Goal: Task Accomplishment & Management: Manage account settings

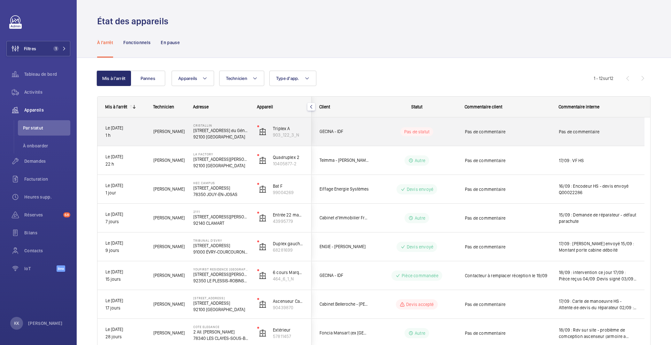
click at [167, 129] on span "[PERSON_NAME]" at bounding box center [169, 131] width 32 height 7
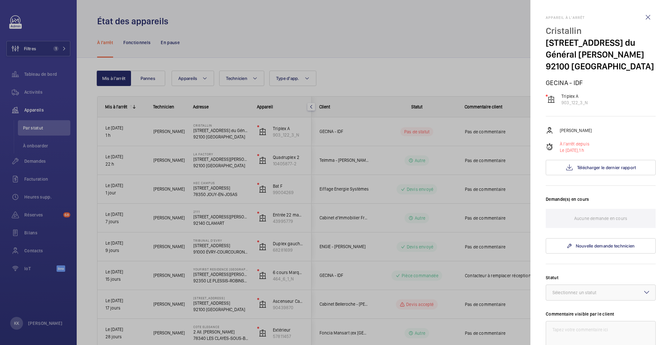
scroll to position [143, 0]
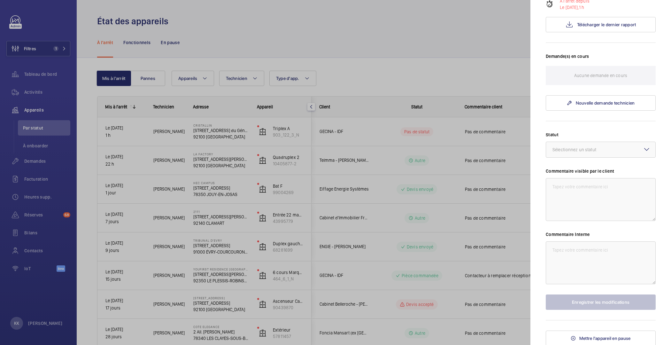
click at [353, 185] on div at bounding box center [335, 172] width 671 height 345
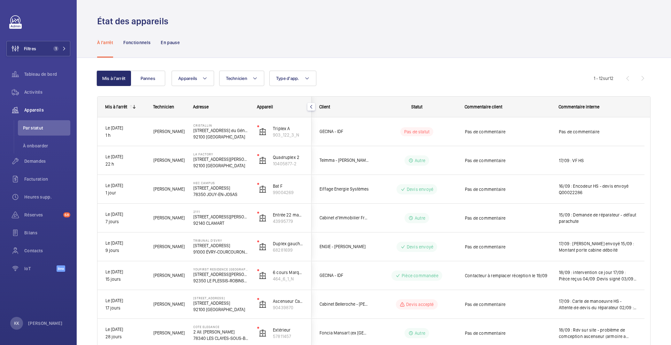
scroll to position [0, 0]
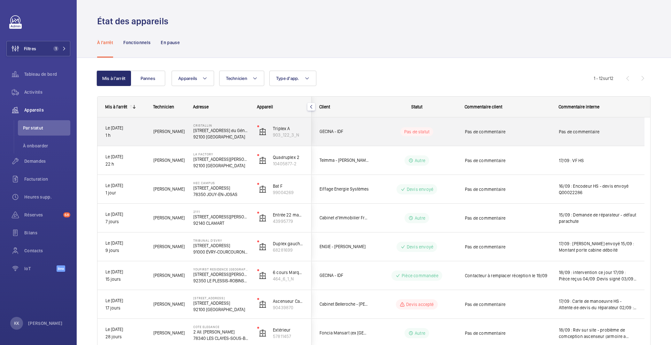
click at [169, 133] on span "Grégory R." at bounding box center [169, 131] width 32 height 7
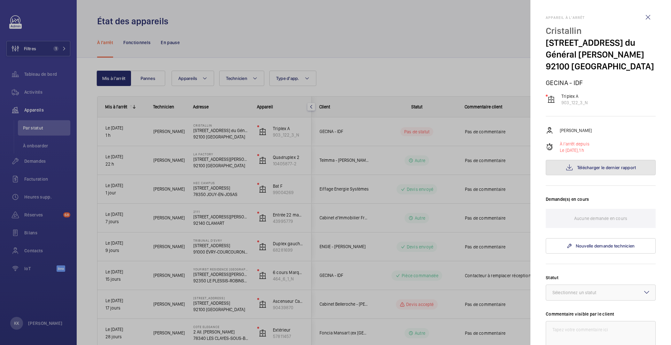
click at [605, 163] on button "Télécharger le dernier rapport" at bounding box center [600, 167] width 110 height 15
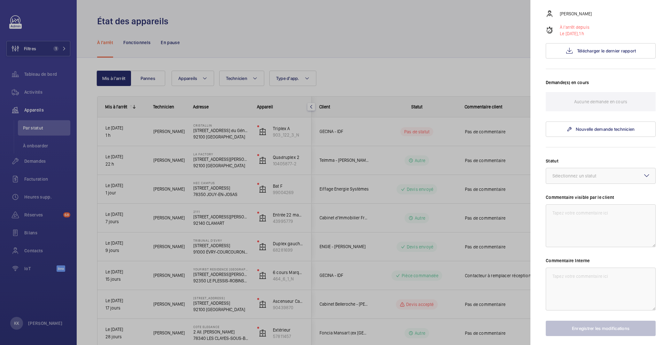
scroll to position [143, 0]
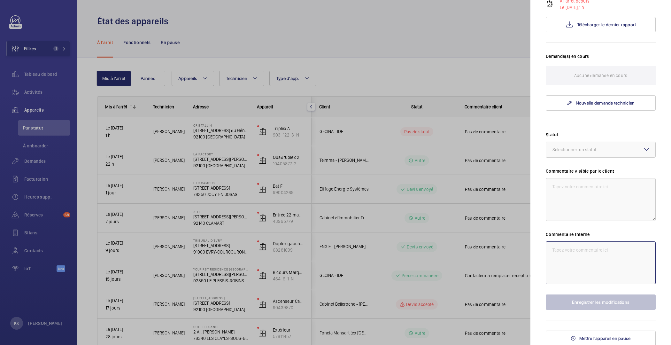
click at [598, 255] on textarea at bounding box center [600, 262] width 110 height 43
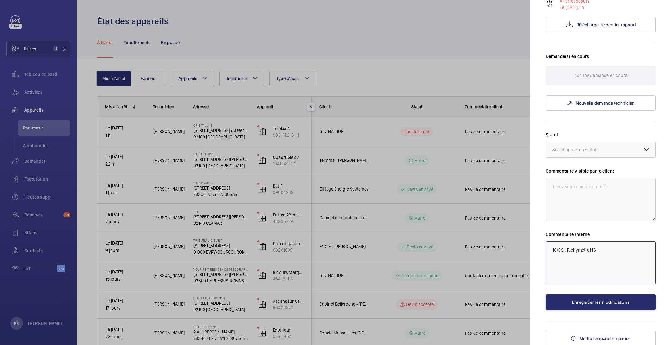
click at [578, 153] on div at bounding box center [600, 149] width 109 height 15
click at [563, 218] on div "Autre" at bounding box center [600, 224] width 109 height 15
type textarea "18/09 : Tachymètre HS"
click at [590, 297] on button "Enregistrer les modifications" at bounding box center [600, 301] width 110 height 15
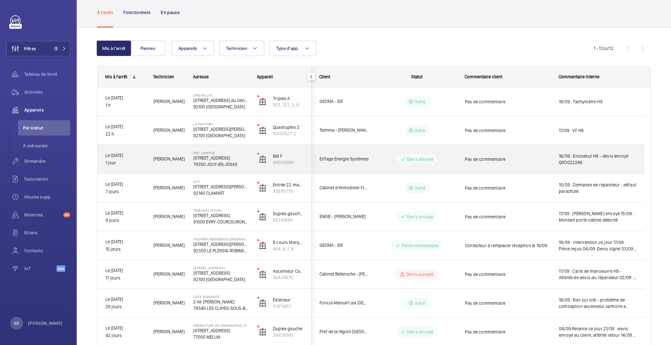
scroll to position [0, 0]
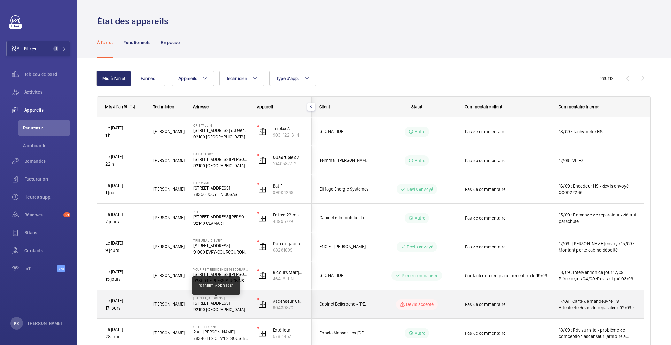
click at [204, 305] on p "4 Avenue du Stade de Coubertin, 92100 BOULOGNE-BILLANCOURT" at bounding box center [221, 302] width 56 height 6
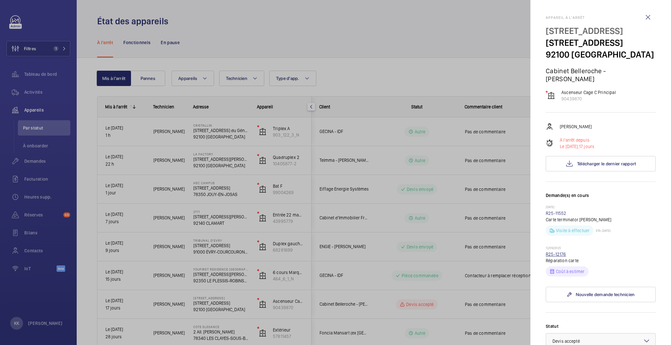
click at [554, 256] on link "R25-12176" at bounding box center [555, 253] width 20 height 5
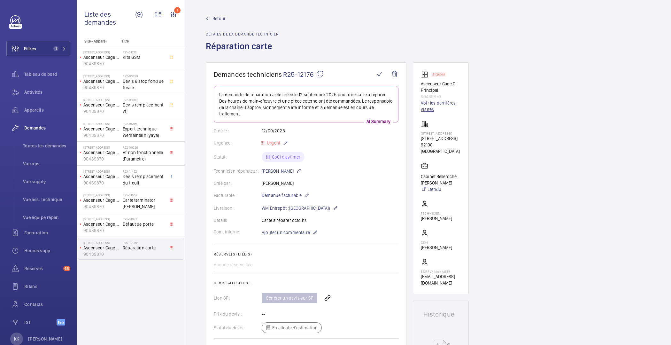
click at [440, 107] on link "Voir les dernières visites" at bounding box center [441, 106] width 40 height 13
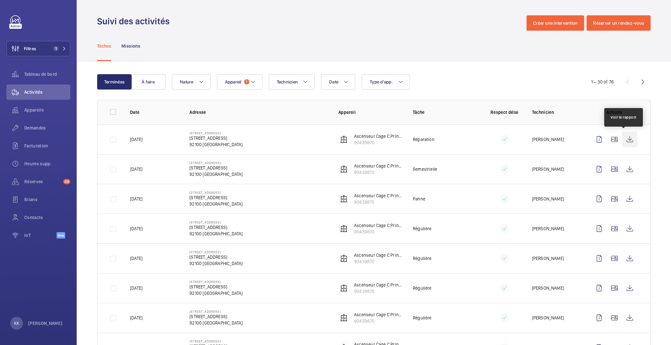
click at [623, 139] on wm-front-icon-button at bounding box center [629, 139] width 15 height 15
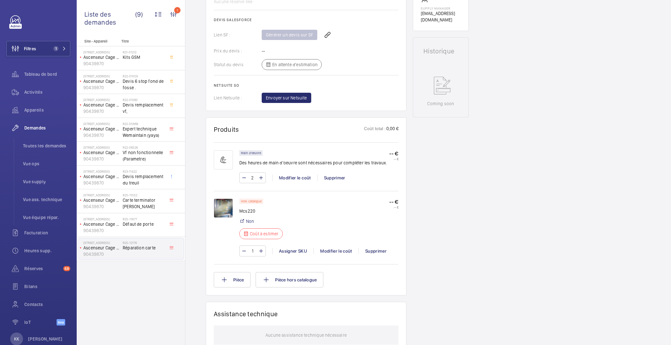
scroll to position [277, 0]
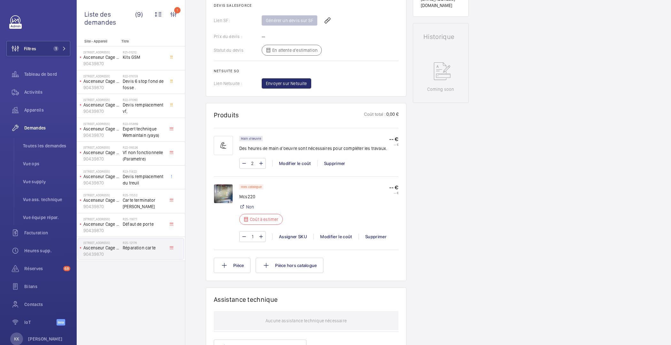
click at [225, 188] on img at bounding box center [223, 193] width 19 height 19
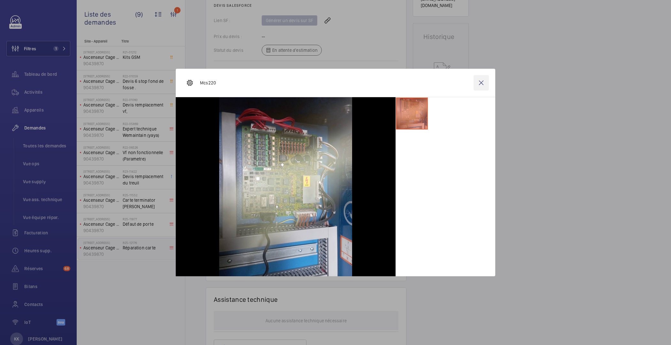
click at [481, 85] on wm-front-icon-button at bounding box center [480, 82] width 15 height 15
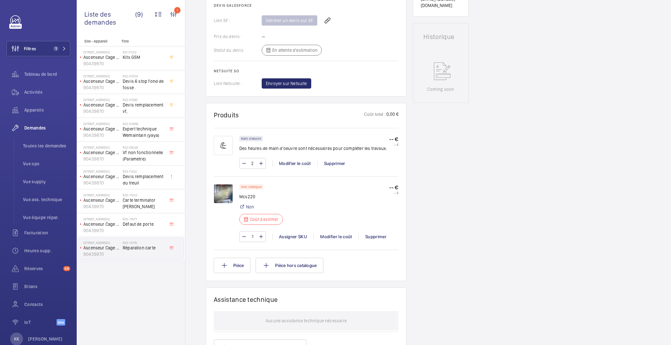
click at [219, 194] on img at bounding box center [223, 193] width 19 height 19
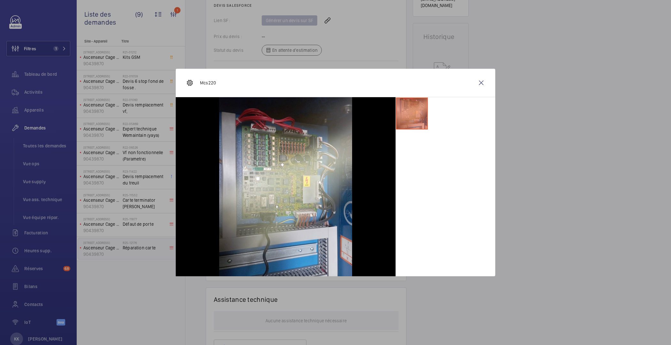
click at [191, 39] on div at bounding box center [335, 172] width 671 height 345
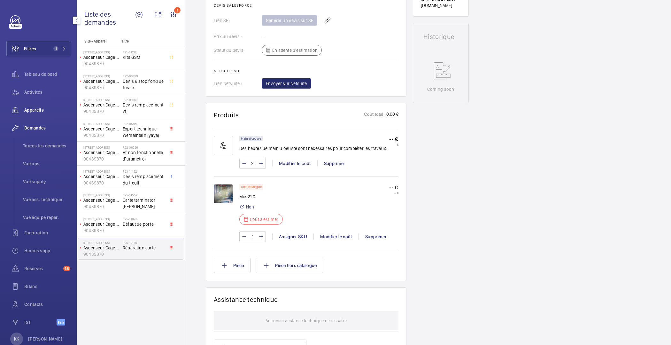
click at [45, 112] on span "Appareils" at bounding box center [47, 110] width 46 height 6
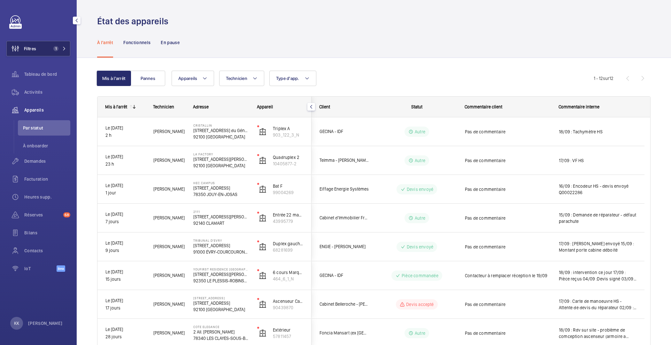
click at [25, 45] on span "Filtres" at bounding box center [21, 48] width 29 height 15
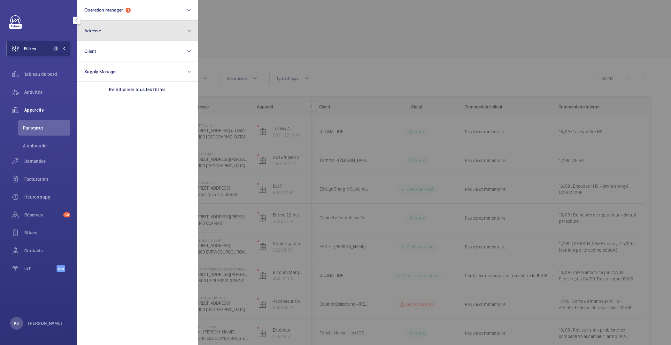
click at [108, 36] on button "Adresse" at bounding box center [137, 30] width 121 height 20
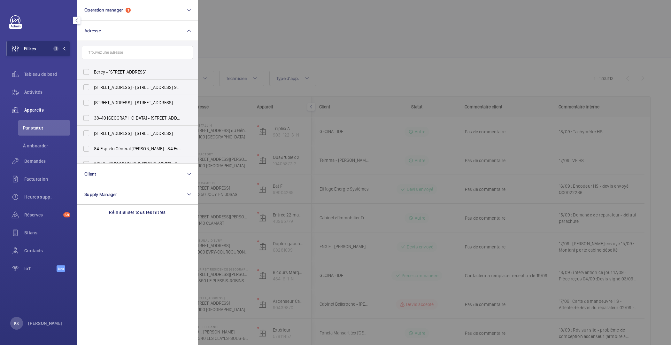
click at [112, 56] on input "text" at bounding box center [137, 52] width 111 height 13
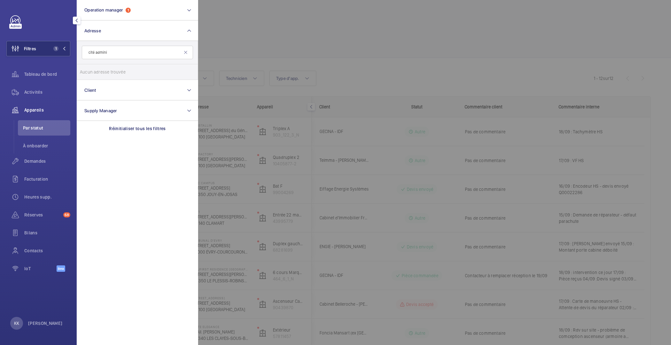
click at [94, 54] on input "cité admini" at bounding box center [137, 52] width 111 height 13
type input "cite admini"
click at [91, 68] on input "Cite Admini strative - BORUCHOWITS - 20 Quai Hippolyte Rossignol, MELUN 77000" at bounding box center [86, 71] width 13 height 13
checkbox input "true"
click at [39, 96] on div "Activités" at bounding box center [38, 91] width 64 height 15
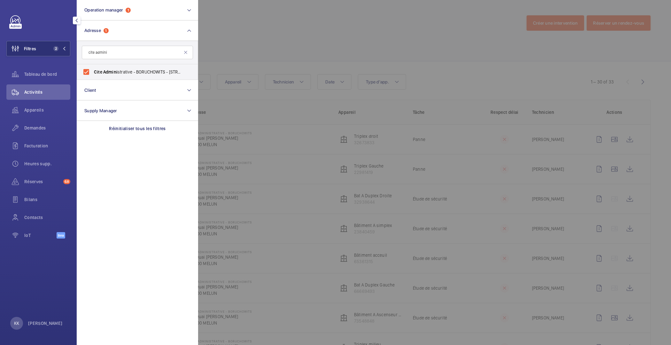
click at [247, 53] on div at bounding box center [533, 172] width 671 height 345
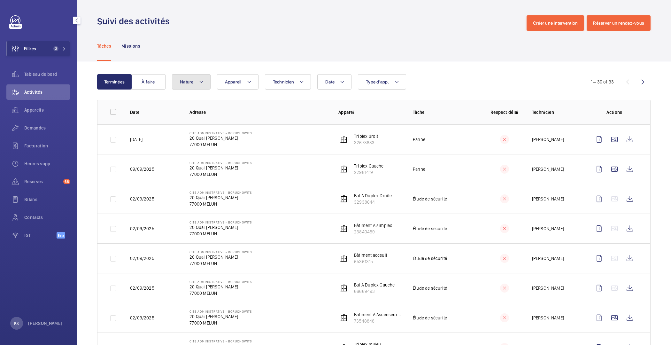
click at [187, 81] on span "Nature" at bounding box center [187, 81] width 14 height 5
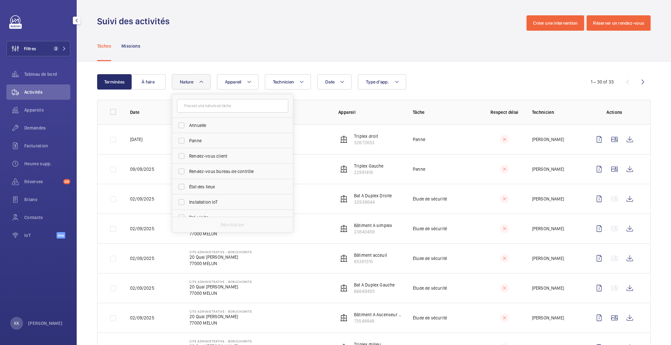
scroll to position [45, 0]
click at [201, 201] on span "Régulière" at bounding box center [233, 203] width 88 height 6
click at [188, 201] on input "Régulière" at bounding box center [181, 202] width 13 height 13
checkbox input "true"
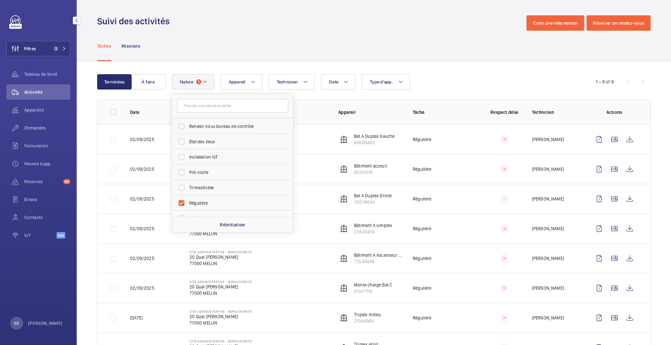
click at [250, 45] on div "Tâches Missions" at bounding box center [373, 46] width 553 height 30
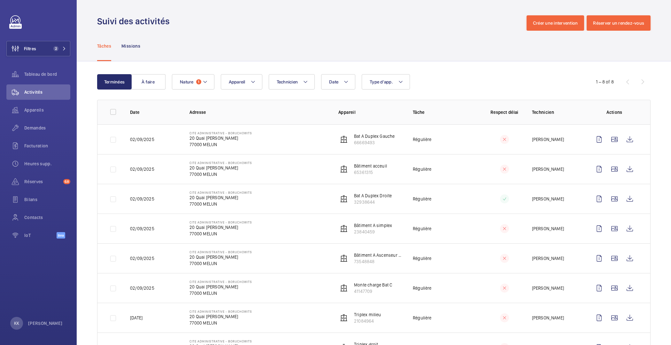
click at [168, 87] on div "Terminées À faire" at bounding box center [134, 81] width 75 height 15
drag, startPoint x: 168, startPoint y: 69, endPoint x: 166, endPoint y: 100, distance: 31.4
click at [166, 100] on div "Terminées À faire Date Technicien Appareil Type d'app. Nature 1 1 – 8 of 8 Date…" at bounding box center [374, 219] width 594 height 316
click at [168, 69] on div "Terminées À faire Date Technicien Appareil Type d'app. Nature 1 1 – 8 of 8 Date…" at bounding box center [374, 219] width 594 height 316
click at [37, 105] on div "Appareils" at bounding box center [38, 109] width 64 height 15
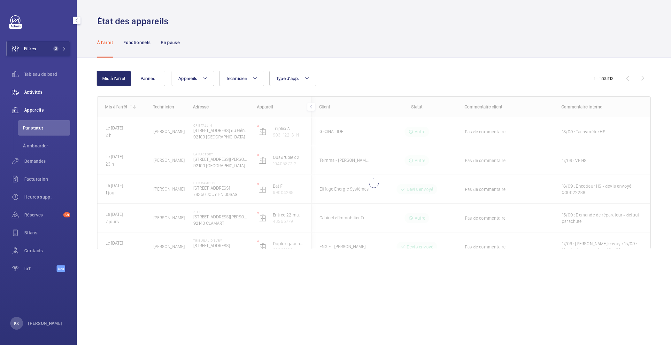
click at [39, 88] on div "Activités" at bounding box center [38, 91] width 64 height 15
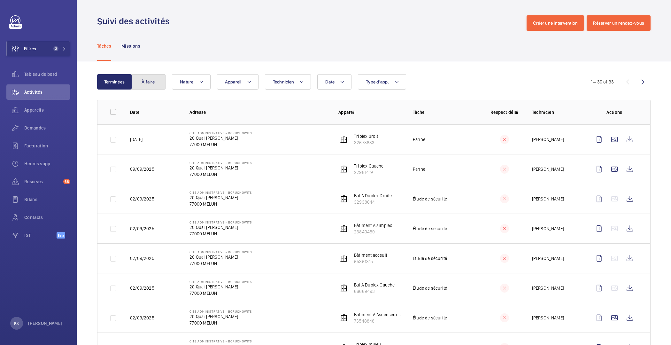
click at [150, 82] on button "À faire" at bounding box center [148, 81] width 34 height 15
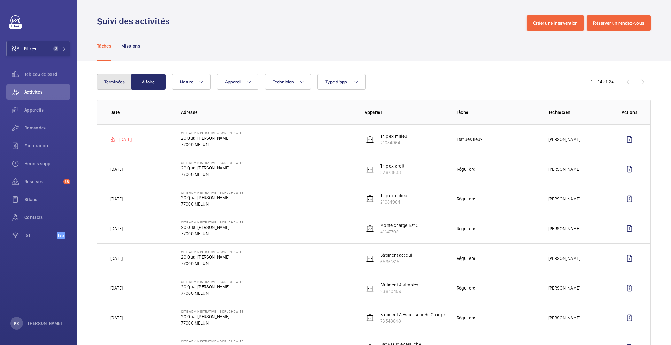
click at [117, 82] on button "Terminées" at bounding box center [114, 81] width 34 height 15
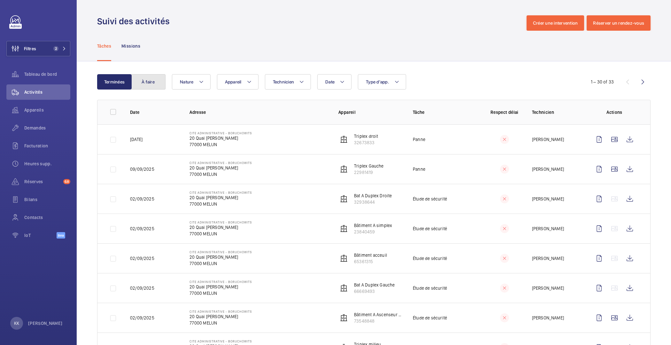
click at [149, 87] on button "À faire" at bounding box center [148, 81] width 34 height 15
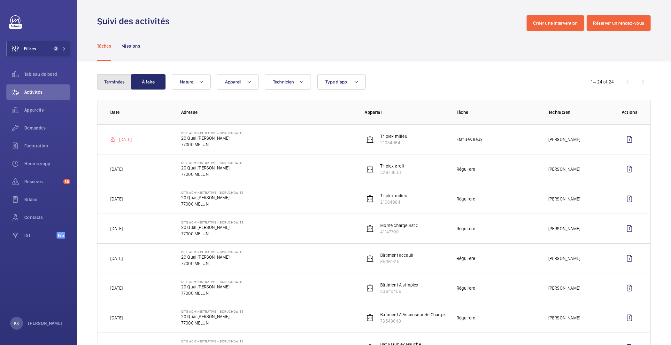
click at [115, 83] on button "Terminées" at bounding box center [114, 81] width 34 height 15
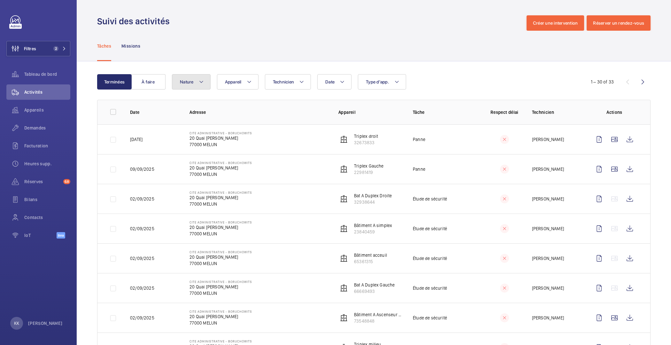
click at [181, 83] on span "Nature" at bounding box center [187, 81] width 14 height 5
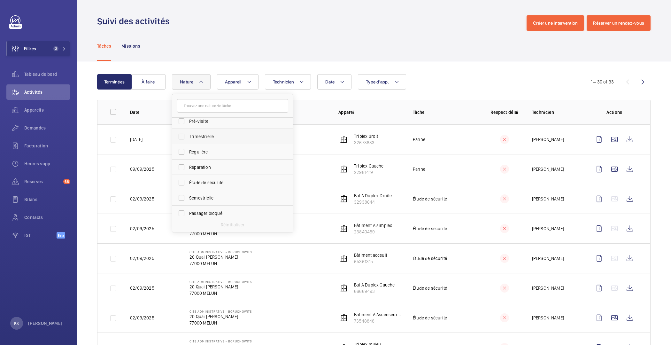
scroll to position [100, 0]
click at [203, 150] on span "Régulière" at bounding box center [233, 148] width 88 height 6
click at [188, 150] on input "Régulière" at bounding box center [181, 147] width 13 height 13
checkbox input "true"
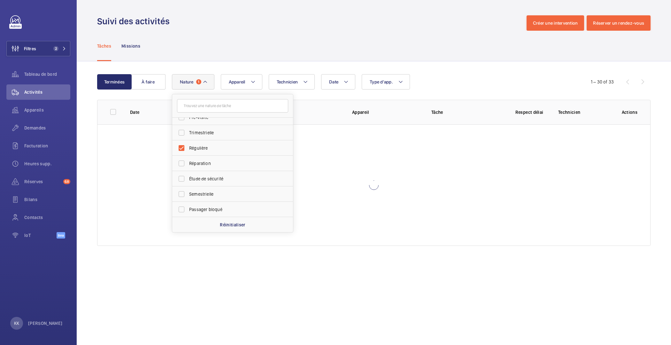
click at [476, 58] on div "Tâches Missions" at bounding box center [373, 46] width 553 height 30
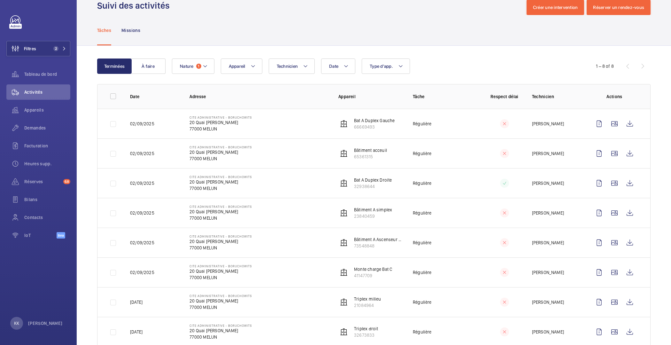
scroll to position [31, 0]
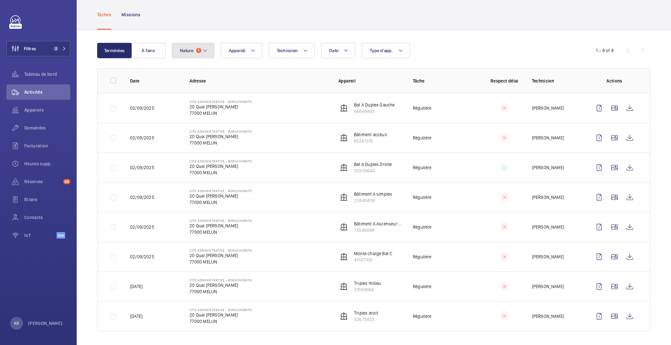
click at [201, 51] on button "Nature 1" at bounding box center [193, 50] width 42 height 15
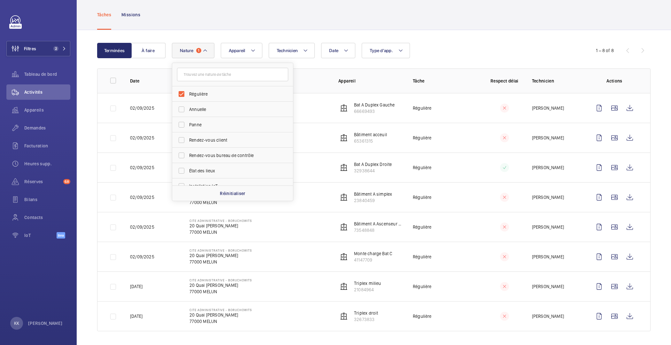
click at [166, 61] on wm-front-table "Terminées À faire Date Technicien Appareil Type d'app. Nature 1 Régulière Annue…" at bounding box center [373, 187] width 553 height 288
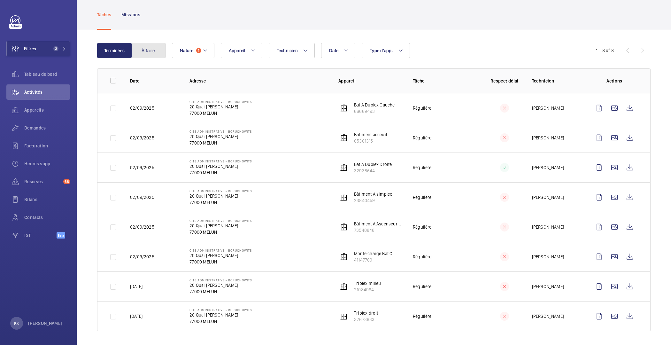
click at [146, 54] on button "À faire" at bounding box center [148, 50] width 34 height 15
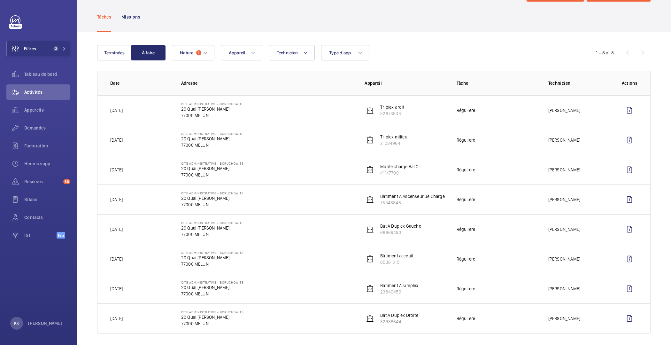
scroll to position [31, 0]
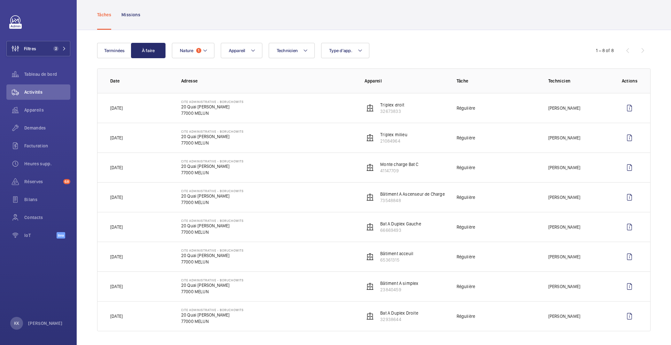
click at [123, 168] on p "19/10/2025" at bounding box center [116, 167] width 12 height 6
drag, startPoint x: 145, startPoint y: 176, endPoint x: 133, endPoint y: 286, distance: 110.5
click at [0, 0] on tbody "12/10/2025 Cite Administrative - BORUCHOWITS 20 Quai Hippolyte Rossignol 77000 …" at bounding box center [0, 0] width 0 height 0
click at [244, 293] on td "Cite Administrative - BORUCHOWITS 20 Quai Hippolyte Rossignol 77000 MELUN" at bounding box center [262, 286] width 183 height 30
drag, startPoint x: 267, startPoint y: 290, endPoint x: 103, endPoint y: 101, distance: 250.8
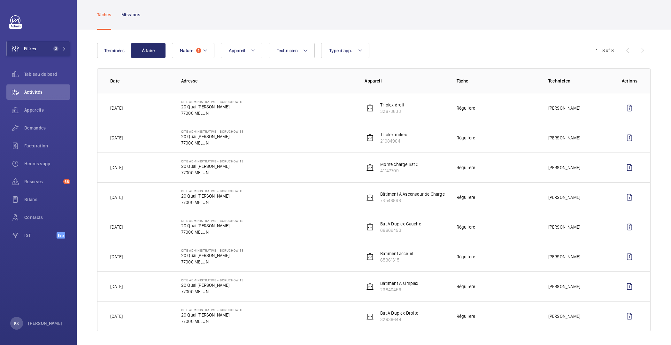
click at [0, 0] on tbody "12/10/2025 Cite Administrative - BORUCHOWITS 20 Quai Hippolyte Rossignol 77000 …" at bounding box center [0, 0] width 0 height 0
click at [110, 100] on td "12/10/2025" at bounding box center [133, 108] width 73 height 30
drag, startPoint x: 109, startPoint y: 106, endPoint x: 628, endPoint y: 313, distance: 558.2
click at [0, 0] on tbody "12/10/2025 Cite Administrative - BORUCHOWITS 20 Quai Hippolyte Rossignol 77000 …" at bounding box center [0, 0] width 0 height 0
click at [652, 216] on div "Terminées À faire Technicien Appareil Type d'app. Nature 1 1 – 8 of 8 Date Adre…" at bounding box center [374, 188] width 594 height 316
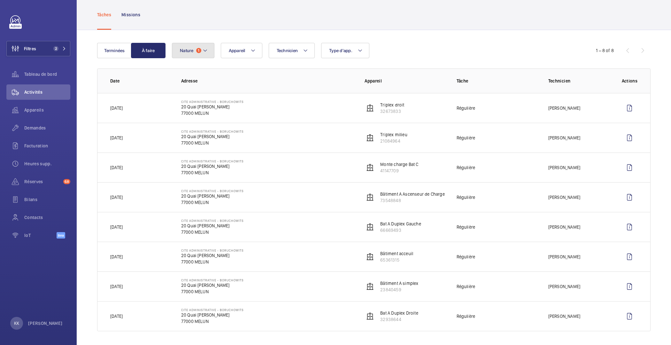
click at [205, 54] on button "Nature 1" at bounding box center [193, 50] width 42 height 15
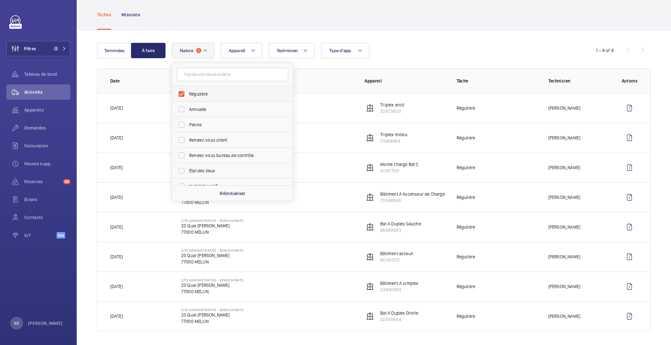
click at [197, 89] on label "Régulière" at bounding box center [227, 93] width 111 height 15
click at [188, 89] on input "Régulière" at bounding box center [181, 93] width 13 height 13
checkbox input "false"
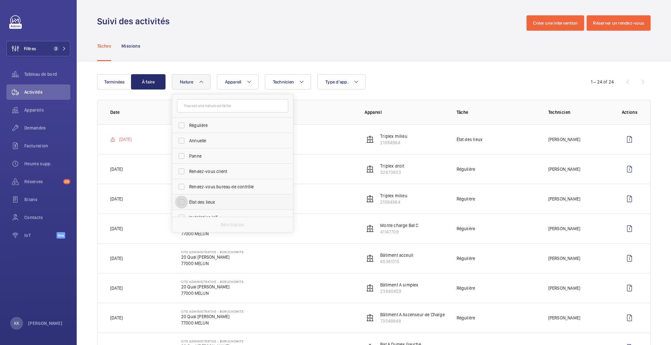
click at [183, 203] on input "État des lieux" at bounding box center [181, 201] width 13 height 13
checkbox input "true"
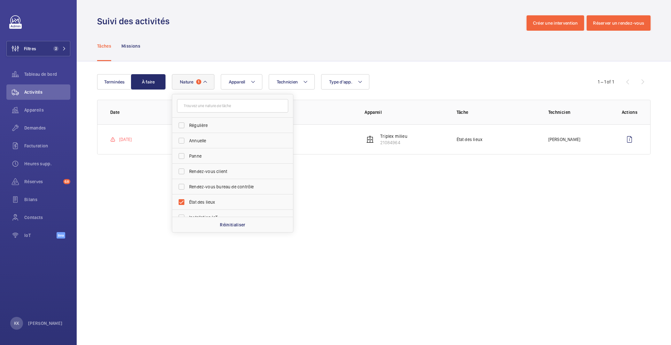
click at [190, 56] on div "Tâches Missions" at bounding box center [373, 46] width 553 height 30
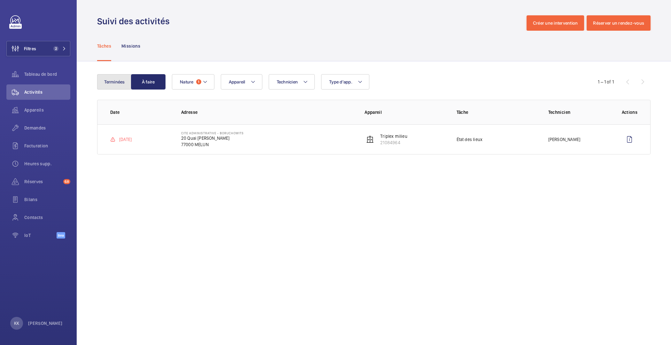
click at [109, 77] on button "Terminées" at bounding box center [114, 81] width 34 height 15
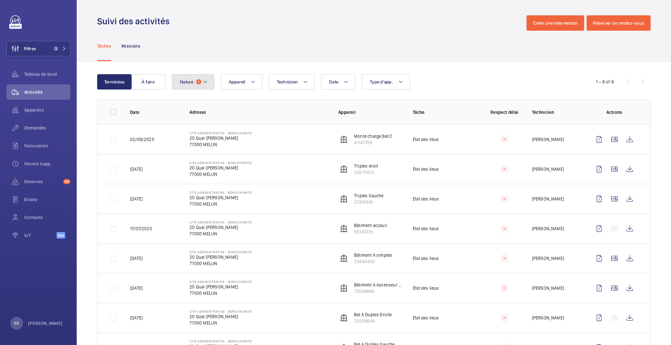
click at [205, 89] on button "Nature 1" at bounding box center [193, 81] width 42 height 15
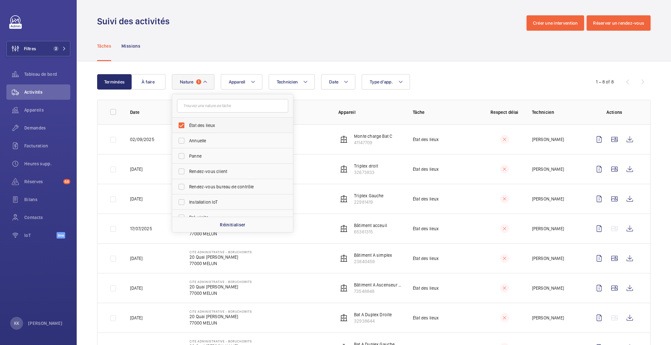
click at [204, 126] on span "État des lieux" at bounding box center [233, 125] width 88 height 6
click at [188, 126] on input "État des lieux" at bounding box center [181, 125] width 13 height 13
checkbox input "false"
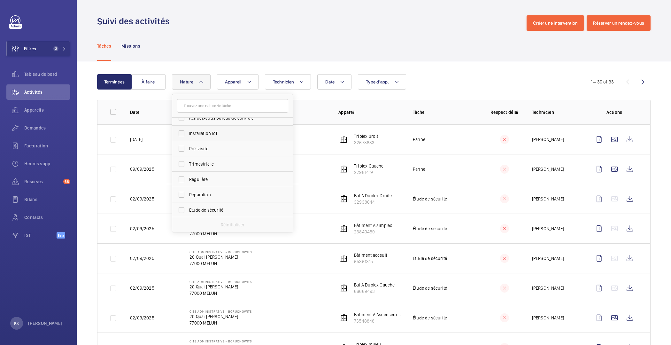
scroll to position [100, 0]
click at [208, 180] on span "Étude de sécurité" at bounding box center [233, 178] width 88 height 6
click at [188, 180] on input "Étude de sécurité" at bounding box center [181, 178] width 13 height 13
checkbox input "true"
click at [241, 54] on div "Tâches Missions" at bounding box center [373, 46] width 553 height 30
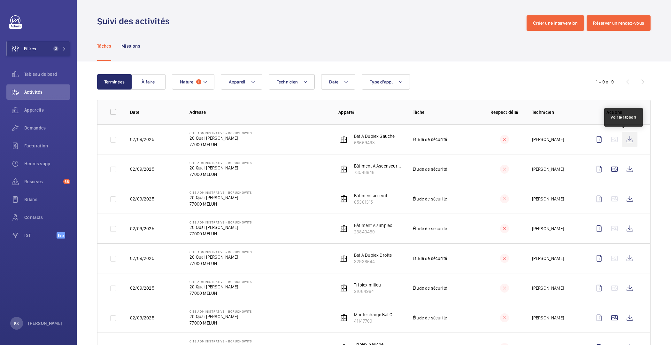
click at [624, 137] on wm-front-icon-button at bounding box center [629, 139] width 15 height 15
click at [625, 169] on wm-front-icon-button at bounding box center [629, 168] width 15 height 15
click at [622, 202] on wm-front-icon-button at bounding box center [629, 198] width 15 height 15
click at [622, 229] on wm-front-icon-button at bounding box center [629, 228] width 15 height 15
click at [625, 259] on wm-front-icon-button at bounding box center [629, 257] width 15 height 15
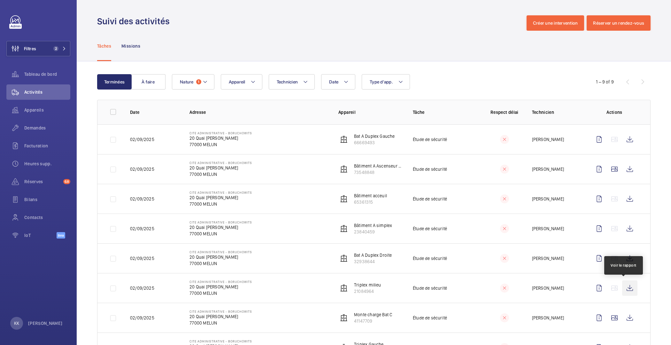
click at [630, 287] on wm-front-icon-button at bounding box center [629, 287] width 15 height 15
click at [627, 315] on wm-front-icon-button at bounding box center [629, 317] width 15 height 15
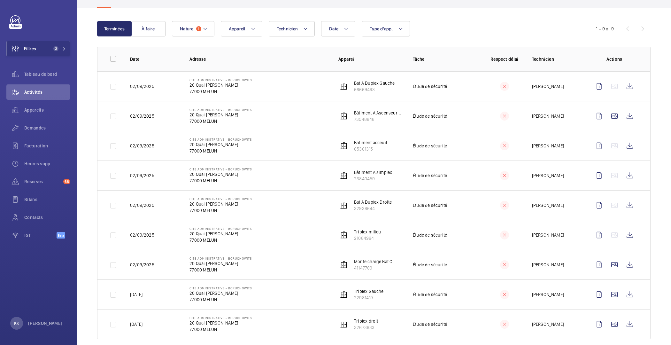
scroll to position [61, 0]
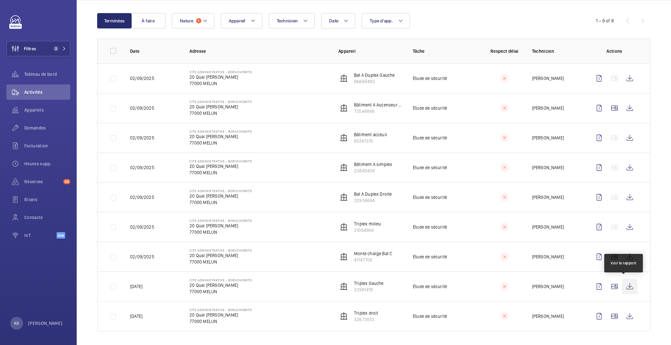
click at [622, 283] on wm-front-icon-button at bounding box center [629, 285] width 15 height 15
click at [630, 316] on wm-front-icon-button at bounding box center [629, 315] width 15 height 15
click at [196, 21] on span "1" at bounding box center [198, 20] width 5 height 5
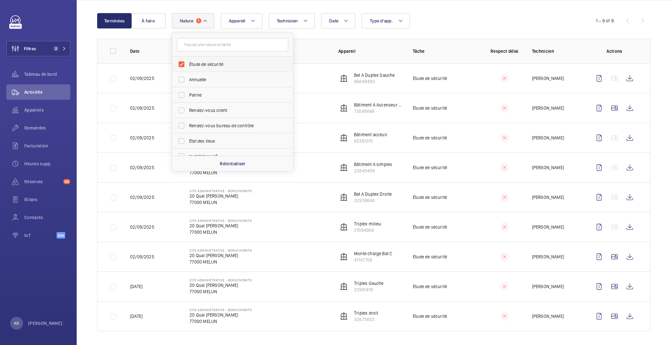
click at [200, 64] on span "Étude de sécurité" at bounding box center [233, 64] width 88 height 6
click at [188, 64] on input "Étude de sécurité" at bounding box center [181, 64] width 13 height 13
checkbox input "false"
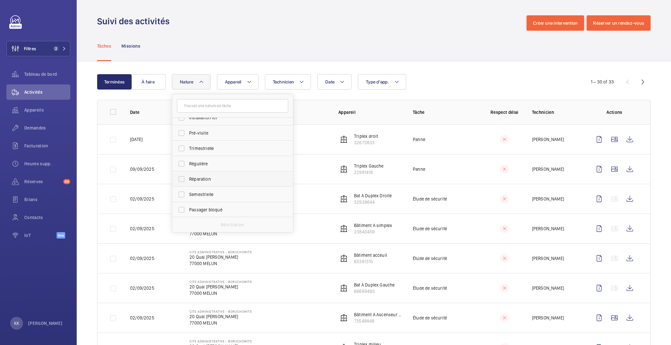
scroll to position [100, 0]
click at [159, 163] on td "09/09/2025" at bounding box center [149, 169] width 59 height 30
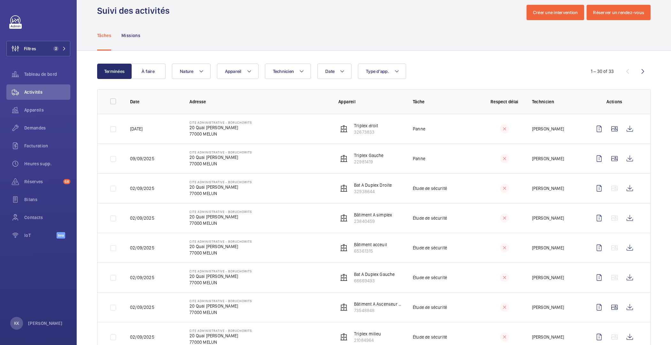
scroll to position [0, 0]
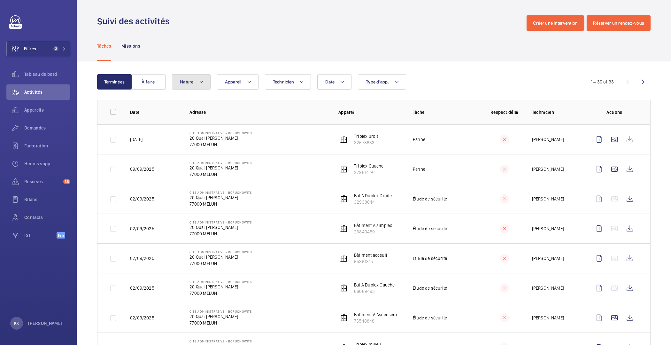
click at [182, 83] on span "Nature" at bounding box center [187, 81] width 14 height 5
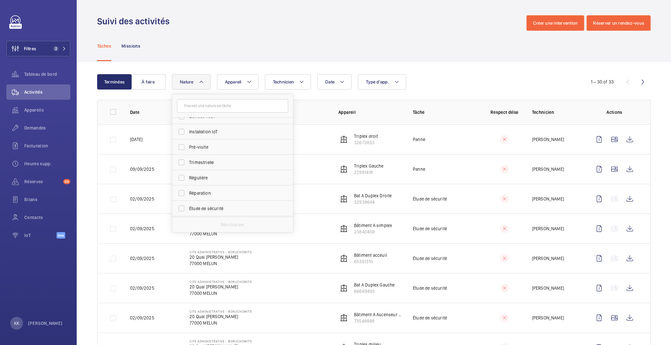
scroll to position [100, 0]
click at [208, 145] on span "Régulière" at bounding box center [233, 148] width 88 height 6
click at [188, 144] on input "Régulière" at bounding box center [181, 147] width 13 height 13
checkbox input "true"
click at [258, 58] on div "Tâches Missions" at bounding box center [373, 46] width 553 height 30
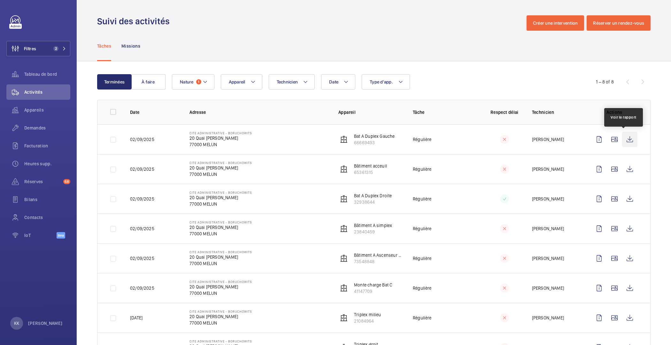
click at [622, 140] on wm-front-icon-button at bounding box center [629, 139] width 15 height 15
click at [628, 170] on wm-front-icon-button at bounding box center [629, 168] width 15 height 15
click at [630, 193] on wm-front-icon-button at bounding box center [629, 198] width 15 height 15
click at [632, 227] on td at bounding box center [615, 228] width 69 height 30
click at [624, 228] on wm-front-icon-button at bounding box center [629, 228] width 15 height 15
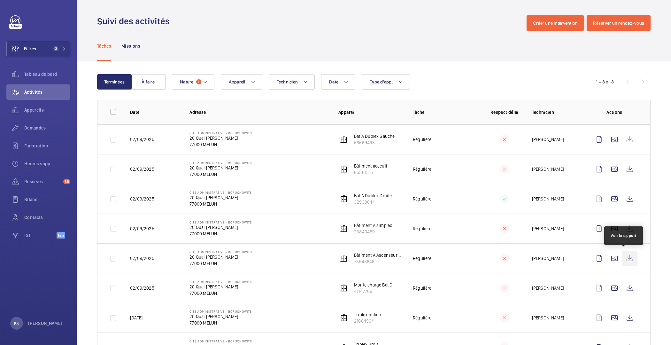
click at [628, 257] on wm-front-icon-button at bounding box center [629, 257] width 15 height 15
click at [630, 292] on wm-front-icon-button at bounding box center [629, 287] width 15 height 15
click at [625, 319] on wm-front-icon-button at bounding box center [629, 317] width 15 height 15
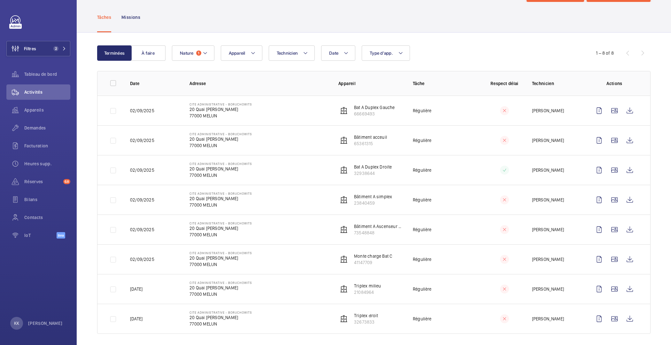
scroll to position [31, 0]
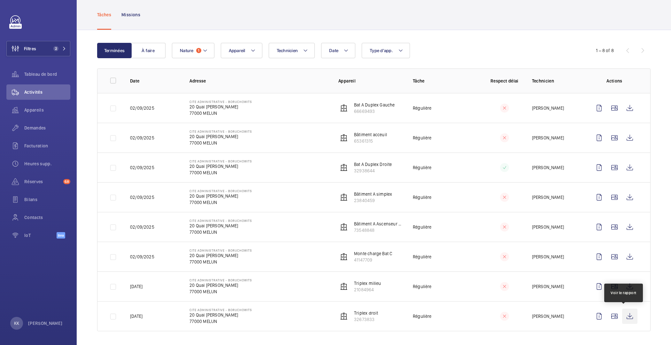
click at [627, 316] on wm-front-icon-button at bounding box center [629, 315] width 15 height 15
click at [45, 92] on span "Activités" at bounding box center [47, 92] width 46 height 6
click at [42, 107] on span "Appareils" at bounding box center [47, 110] width 46 height 6
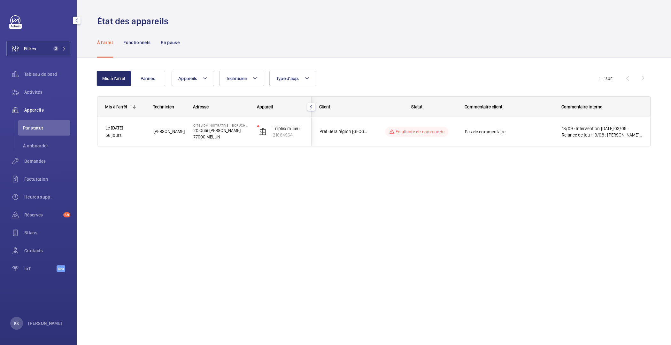
click at [37, 122] on li "Par statut" at bounding box center [44, 127] width 52 height 15
click at [152, 72] on button "Pannes" at bounding box center [148, 78] width 34 height 15
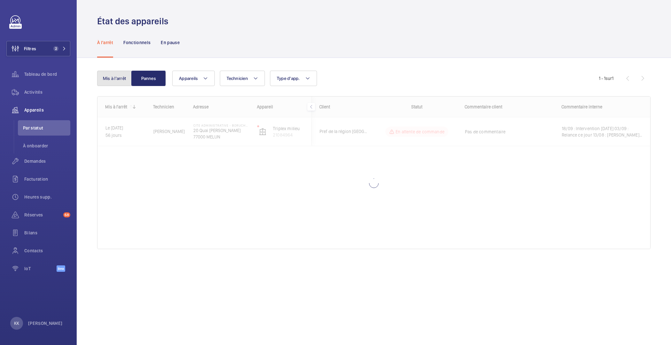
click at [104, 79] on button "Mis à l'arrêt" at bounding box center [114, 78] width 34 height 15
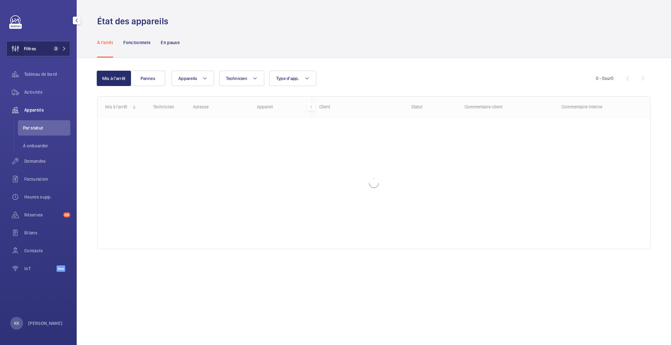
click at [22, 55] on wm-front-icon-button at bounding box center [15, 48] width 17 height 15
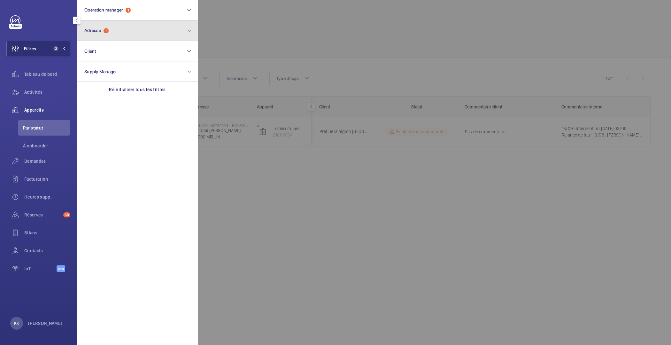
click at [102, 34] on button "Adresse 1" at bounding box center [137, 30] width 121 height 20
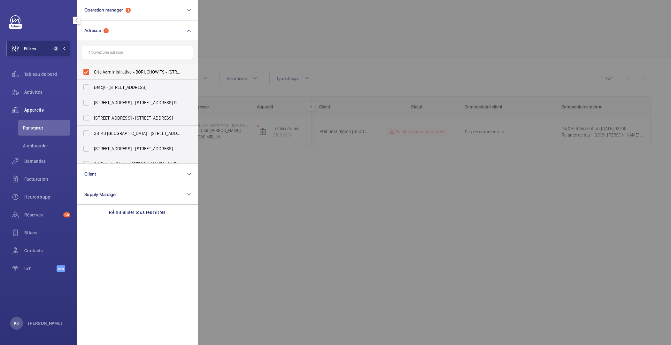
click at [101, 70] on span "Cite Administrative - BORUCHOWITS - 20 Quai Hippolyte Rossignol, MELUN 77000" at bounding box center [138, 72] width 88 height 6
click at [93, 70] on input "Cite Administrative - BORUCHOWITS - 20 Quai Hippolyte Rossignol, MELUN 77000" at bounding box center [86, 71] width 13 height 13
checkbox input "false"
click at [228, 30] on div at bounding box center [533, 172] width 671 height 345
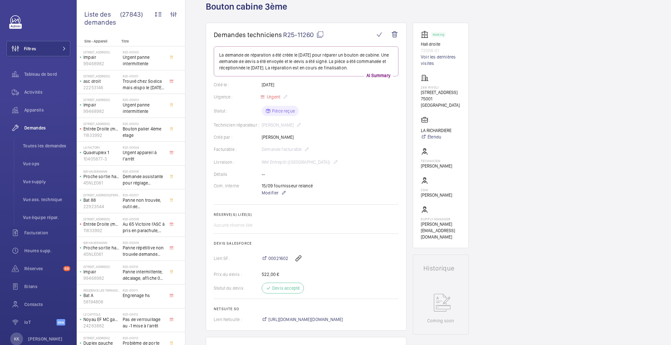
scroll to position [30, 0]
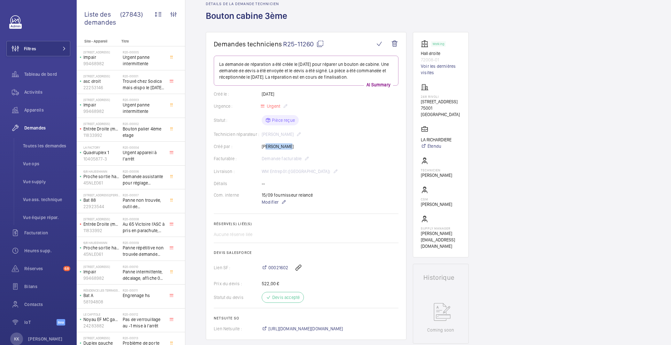
drag, startPoint x: 287, startPoint y: 145, endPoint x: 264, endPoint y: 145, distance: 23.0
click at [264, 145] on div "Créé par : Karim Kaced" at bounding box center [306, 146] width 185 height 6
click at [401, 157] on wm-front-card "Demandes techniciens R25-11260 La demande de réparation a été créée le 22 août …" at bounding box center [306, 185] width 201 height 307
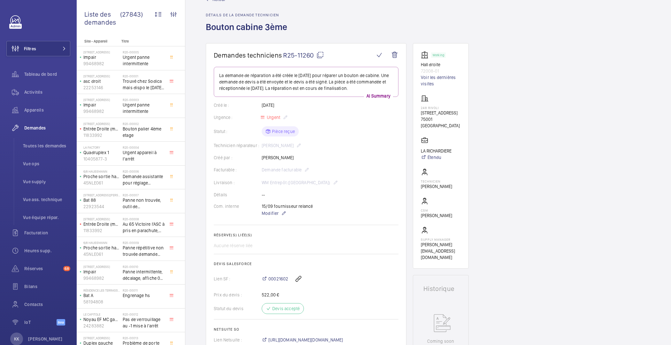
scroll to position [0, 0]
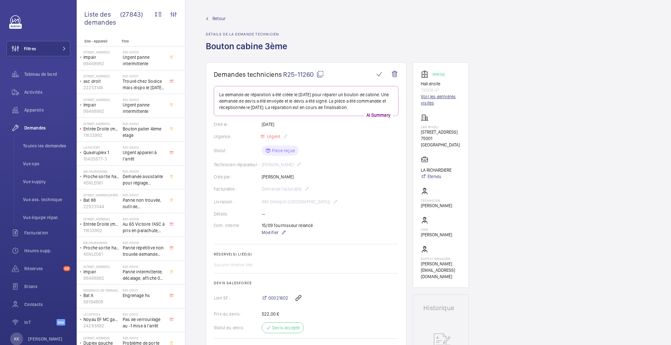
click at [428, 97] on link "Voir les dernières visites" at bounding box center [441, 99] width 40 height 13
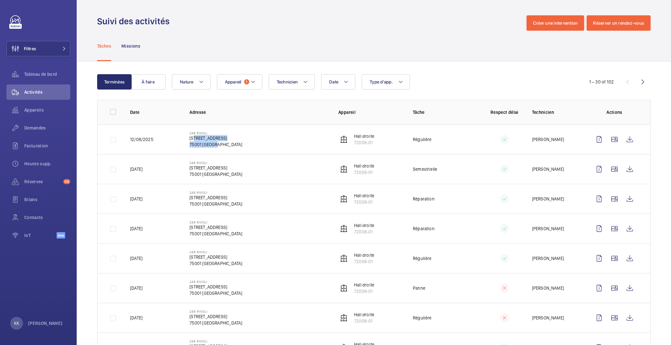
drag, startPoint x: 190, startPoint y: 139, endPoint x: 280, endPoint y: 151, distance: 90.3
click at [280, 151] on td "248 Rivoli 248 Rue de Rivoli, 75001 PARIS 75001 PARIS" at bounding box center [253, 139] width 149 height 30
drag, startPoint x: 236, startPoint y: 146, endPoint x: 147, endPoint y: 127, distance: 90.7
click at [0, 0] on tr "12/08/2025 248 Rivoli 248 Rue de Rivoli, 75001 PARIS 75001 PARIS Hall droite 72…" at bounding box center [0, 0] width 0 height 0
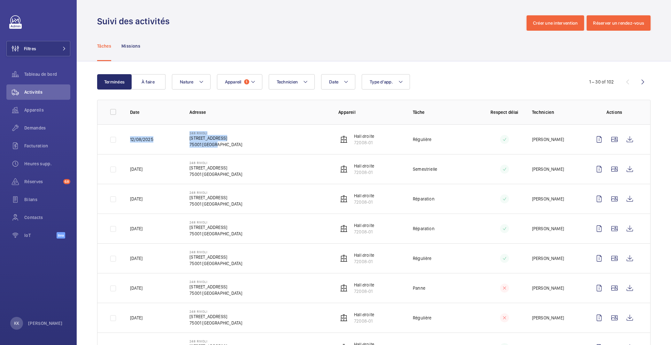
click at [176, 127] on td "12/08/2025" at bounding box center [149, 139] width 59 height 30
drag, startPoint x: 186, startPoint y: 132, endPoint x: 225, endPoint y: 151, distance: 43.3
click at [225, 151] on td "248 Rivoli 248 Rue de Rivoli, 75001 PARIS 75001 PARIS" at bounding box center [253, 139] width 149 height 30
drag, startPoint x: 220, startPoint y: 150, endPoint x: 185, endPoint y: 139, distance: 36.1
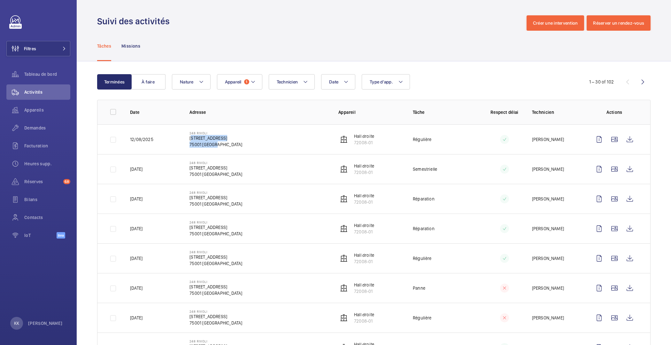
click at [185, 139] on td "248 Rivoli 248 Rue de Rivoli, 75001 PARIS 75001 PARIS" at bounding box center [253, 139] width 149 height 30
click at [186, 136] on td "248 Rivoli 248 Rue de Rivoli, 75001 PARIS 75001 PARIS" at bounding box center [253, 139] width 149 height 30
drag, startPoint x: 186, startPoint y: 136, endPoint x: 211, endPoint y: 144, distance: 26.4
click at [211, 144] on td "248 Rivoli 248 Rue de Rivoli, 75001 PARIS 75001 PARIS" at bounding box center [253, 139] width 149 height 30
click at [214, 146] on p "75001 [GEOGRAPHIC_DATA]" at bounding box center [215, 144] width 53 height 6
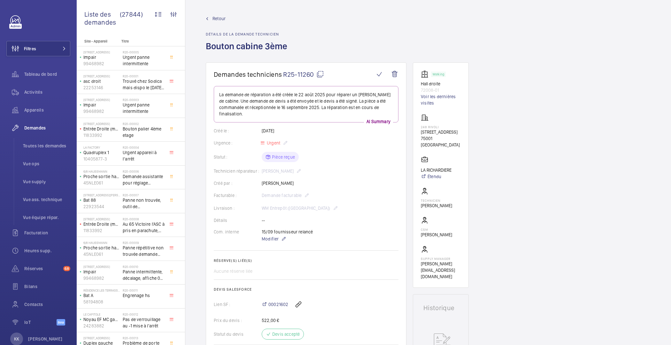
drag, startPoint x: 257, startPoint y: 161, endPoint x: 294, endPoint y: 163, distance: 36.5
click at [294, 167] on div "Technicien réparateur : [PERSON_NAME]" at bounding box center [306, 171] width 185 height 8
click at [326, 180] on div "Créé par : [PERSON_NAME]" at bounding box center [306, 183] width 185 height 6
drag, startPoint x: 303, startPoint y: 165, endPoint x: 261, endPoint y: 165, distance: 41.8
click at [261, 167] on div "Technicien réparateur : Mohamed Youbi" at bounding box center [306, 171] width 185 height 8
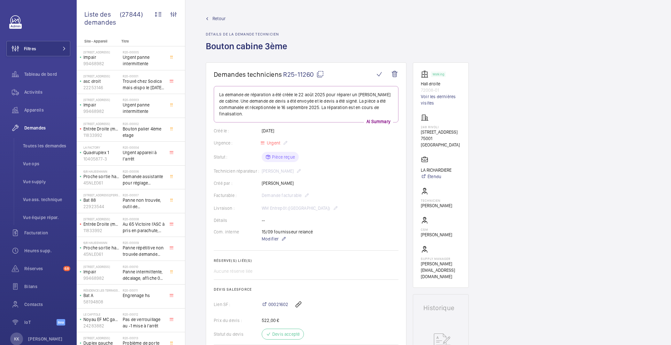
click at [261, 167] on div "Technicien réparateur : Mohamed Youbi" at bounding box center [306, 171] width 185 height 8
drag, startPoint x: 261, startPoint y: 165, endPoint x: 292, endPoint y: 166, distance: 30.7
click at [292, 167] on div "Technicien réparateur : Mohamed Youbi" at bounding box center [306, 171] width 185 height 8
click at [293, 167] on div "Technicien réparateur : Mohamed Youbi" at bounding box center [306, 171] width 185 height 8
click at [424, 98] on link "Voir les dernières visites" at bounding box center [441, 99] width 40 height 13
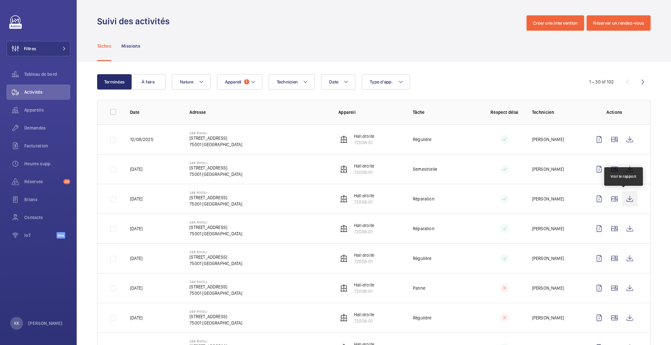
click at [622, 197] on wm-front-icon-button at bounding box center [629, 198] width 15 height 15
click at [622, 196] on wm-front-icon-button at bounding box center [629, 198] width 15 height 15
click at [625, 161] on wm-front-icon-button at bounding box center [629, 168] width 15 height 15
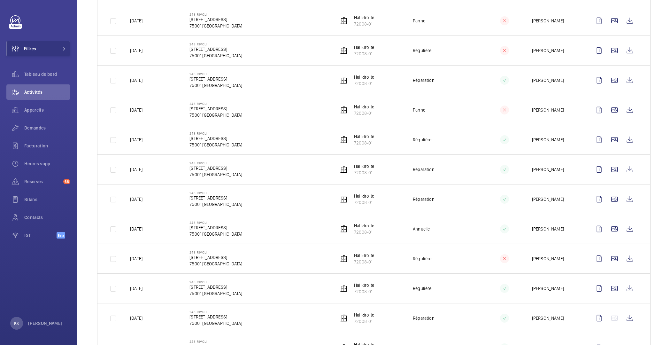
scroll to position [267, 0]
click at [629, 140] on wm-front-icon-button at bounding box center [629, 139] width 15 height 15
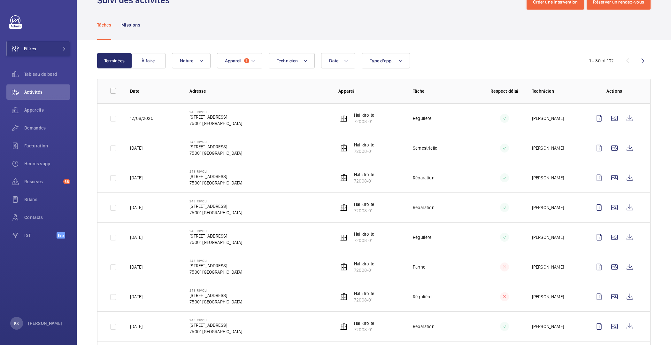
scroll to position [0, 0]
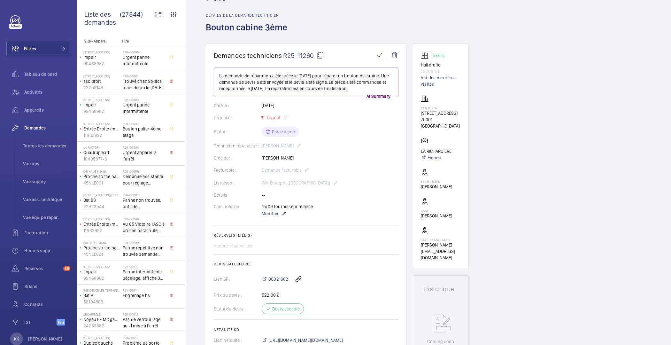
scroll to position [21, 0]
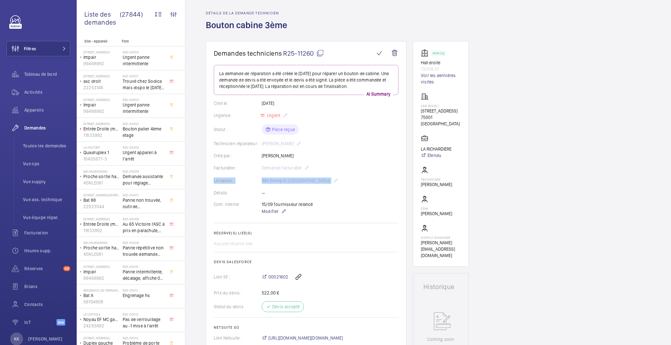
drag, startPoint x: 234, startPoint y: 175, endPoint x: 360, endPoint y: 183, distance: 126.1
click at [360, 183] on wm-front-card-body "La demande de réparation a été créée le 22 août 2025 pour réparer un bouton de …" at bounding box center [306, 203] width 185 height 276
click at [360, 183] on div "Livraison : WM Entrepôt (Nanterre)" at bounding box center [306, 181] width 185 height 8
drag, startPoint x: 350, startPoint y: 184, endPoint x: 302, endPoint y: 182, distance: 48.3
click at [302, 182] on div "Livraison : WM Entrepôt (Nanterre)" at bounding box center [306, 181] width 185 height 8
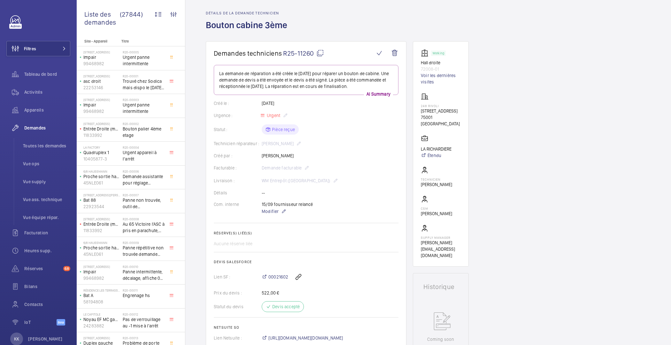
click at [302, 181] on div "Livraison : WM Entrepôt (Nanterre)" at bounding box center [306, 181] width 185 height 8
drag, startPoint x: 306, startPoint y: 181, endPoint x: 290, endPoint y: 181, distance: 16.0
click at [290, 181] on div "Livraison : WM Entrepôt (Nanterre)" at bounding box center [306, 181] width 185 height 8
click at [294, 181] on div "Livraison : WM Entrepôt (Nanterre)" at bounding box center [306, 181] width 185 height 8
drag, startPoint x: 305, startPoint y: 181, endPoint x: 289, endPoint y: 181, distance: 16.3
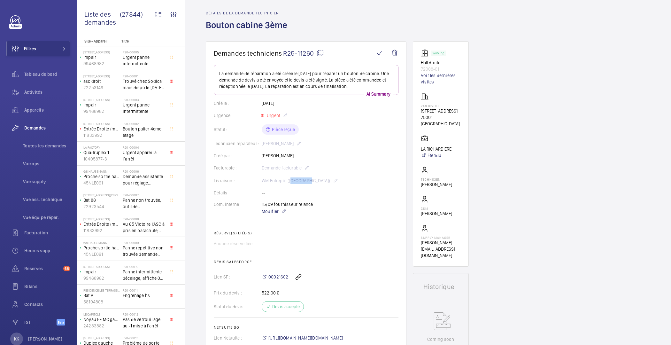
click at [289, 181] on div "Livraison : WM Entrepôt (Nanterre)" at bounding box center [306, 181] width 185 height 8
click at [307, 178] on div "Livraison : WM Entrepôt (Nanterre)" at bounding box center [306, 181] width 185 height 8
click at [307, 179] on div "Livraison : WM Entrepôt (Nanterre)" at bounding box center [306, 181] width 185 height 8
drag, startPoint x: 307, startPoint y: 181, endPoint x: 259, endPoint y: 181, distance: 47.9
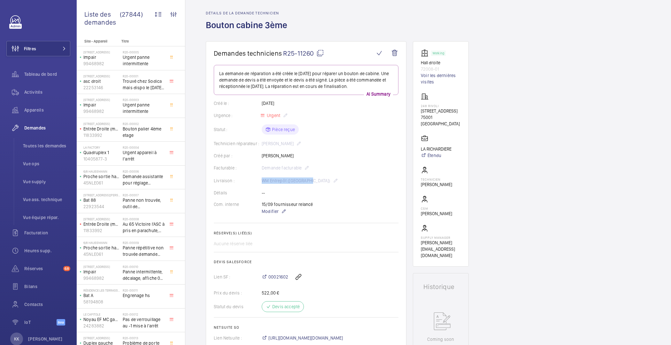
click at [259, 181] on div "Livraison : WM Entrepôt (Nanterre)" at bounding box center [306, 181] width 185 height 8
click at [263, 181] on div "Livraison : WM Entrepôt (Nanterre)" at bounding box center [306, 181] width 185 height 8
drag, startPoint x: 257, startPoint y: 181, endPoint x: 325, endPoint y: 180, distance: 68.3
click at [325, 180] on div "Livraison : WM Entrepôt (Nanterre)" at bounding box center [306, 181] width 185 height 8
click at [329, 180] on div "Livraison : WM Entrepôt (Nanterre)" at bounding box center [306, 181] width 185 height 8
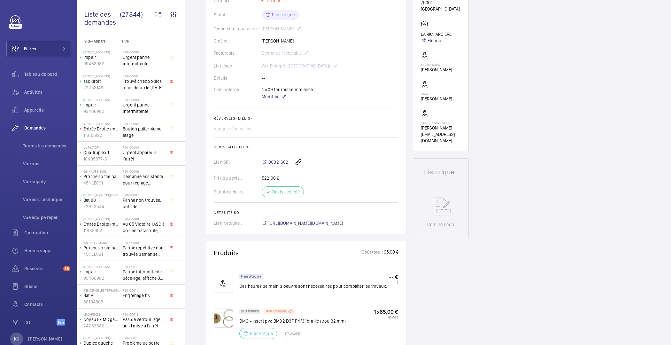
scroll to position [9, 0]
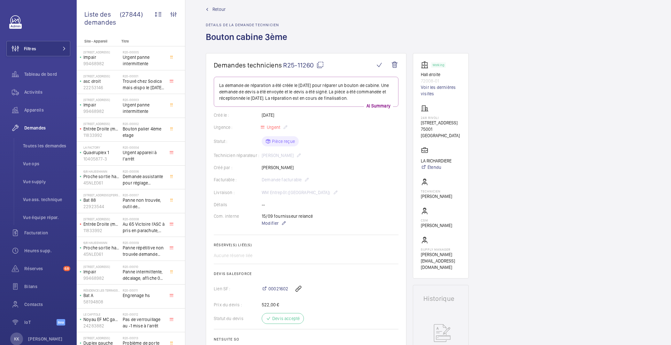
click at [339, 23] on div "Retour Détails de la demande technicien Bouton cabine 3ème" at bounding box center [428, 29] width 444 height 47
click at [321, 63] on mat-icon at bounding box center [320, 65] width 8 height 8
click at [265, 149] on wm-front-card-body "La demande de réparation a été créée le 22 août 2025 pour réparer un bouton de …" at bounding box center [306, 215] width 185 height 276
click at [265, 152] on div "Technicien réparateur : Mohamed Youbi" at bounding box center [306, 155] width 185 height 8
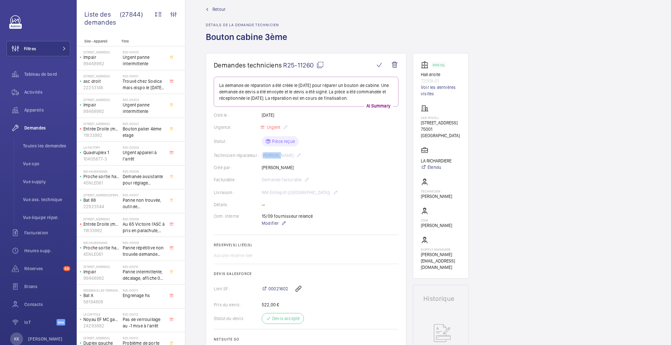
click at [272, 155] on div "Technicien réparateur : Mohamed Youbi" at bounding box center [306, 155] width 185 height 8
drag, startPoint x: 291, startPoint y: 154, endPoint x: 264, endPoint y: 150, distance: 27.1
click at [264, 150] on wm-front-card-body "La demande de réparation a été créée le 22 août 2025 pour réparer un bouton de …" at bounding box center [306, 215] width 185 height 276
click at [275, 160] on wm-front-card-body "La demande de réparation a été créée le 22 août 2025 pour réparer un bouton de …" at bounding box center [306, 215] width 185 height 276
drag, startPoint x: 295, startPoint y: 155, endPoint x: 261, endPoint y: 157, distance: 33.6
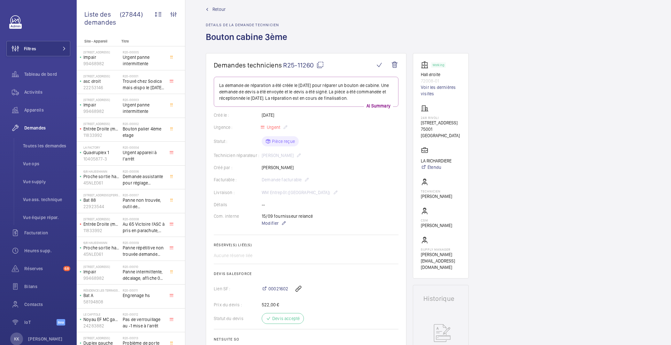
click at [261, 157] on div "Technicien réparateur : Mohamed Youbi" at bounding box center [306, 155] width 185 height 8
click at [277, 164] on div "Créé par : Karim Kaced" at bounding box center [306, 167] width 185 height 6
click at [273, 170] on div "Créé par : Karim Kaced" at bounding box center [306, 167] width 185 height 6
click at [275, 167] on div "Créé par : Karim Kaced" at bounding box center [306, 167] width 185 height 6
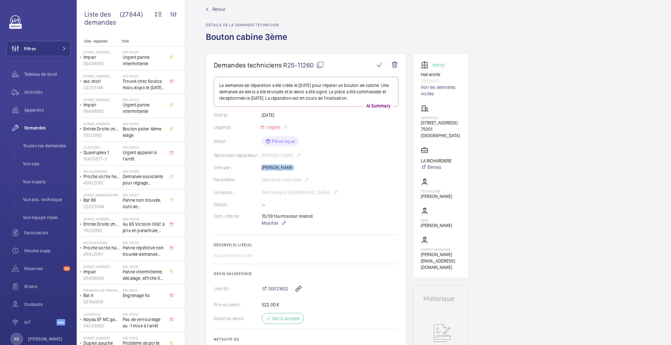
drag, startPoint x: 261, startPoint y: 165, endPoint x: 286, endPoint y: 167, distance: 25.0
click at [286, 167] on div "Créé par : Karim Kaced" at bounding box center [306, 167] width 185 height 6
drag, startPoint x: 287, startPoint y: 167, endPoint x: 259, endPoint y: 168, distance: 27.8
click at [259, 168] on div "Créé par : Karim Kaced" at bounding box center [306, 167] width 185 height 6
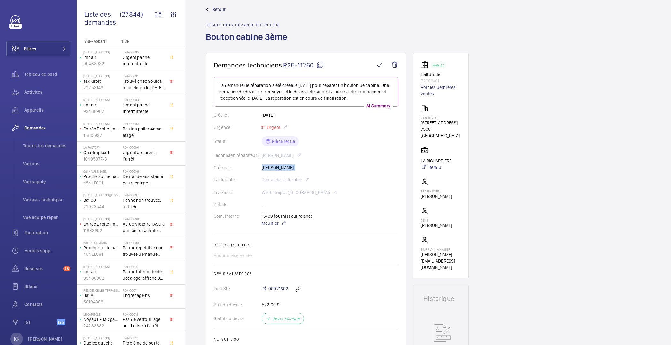
click at [261, 168] on div "Créé par : Karim Kaced" at bounding box center [306, 167] width 185 height 6
drag, startPoint x: 262, startPoint y: 167, endPoint x: 287, endPoint y: 169, distance: 24.9
click at [287, 169] on div "Créé par : Karim Kaced" at bounding box center [306, 167] width 185 height 6
click at [292, 169] on div "Créé par : Karim Kaced" at bounding box center [306, 167] width 185 height 6
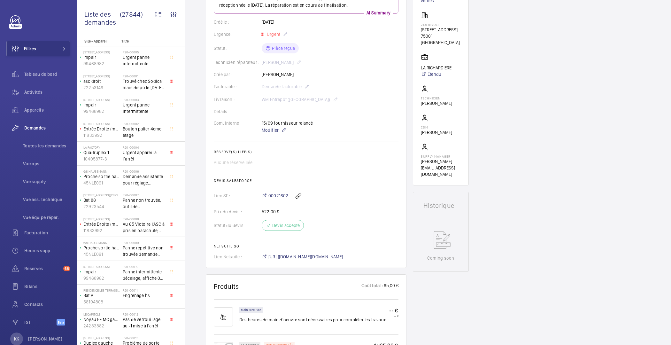
scroll to position [64, 0]
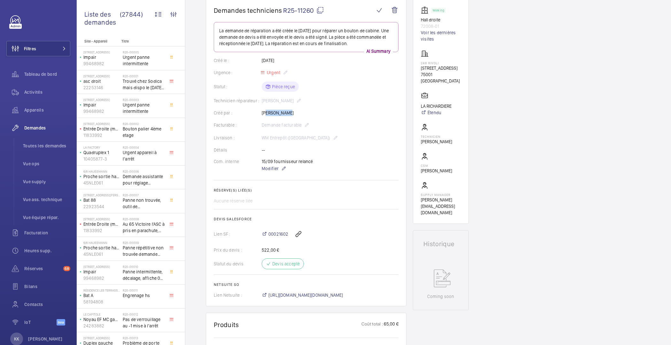
drag, startPoint x: 263, startPoint y: 115, endPoint x: 292, endPoint y: 115, distance: 29.4
click at [292, 115] on div "Créé par : Karim Kaced" at bounding box center [306, 113] width 185 height 6
drag, startPoint x: 291, startPoint y: 114, endPoint x: 232, endPoint y: 110, distance: 59.6
click at [232, 110] on div "Créé par : Karim Kaced" at bounding box center [306, 113] width 185 height 6
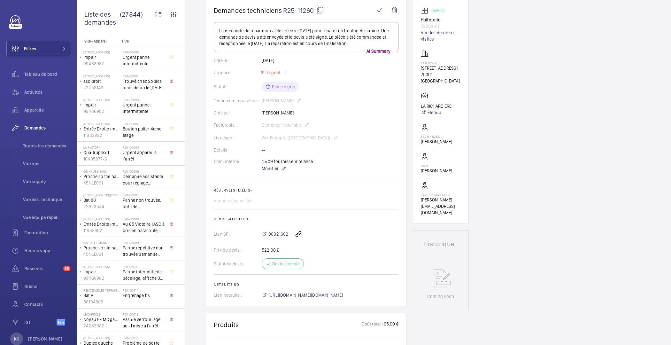
click at [234, 110] on div "Créé par : Karim Kaced" at bounding box center [306, 113] width 185 height 6
drag, startPoint x: 246, startPoint y: 108, endPoint x: 300, endPoint y: 121, distance: 55.8
click at [300, 121] on wm-front-card-body "La demande de réparation a été créée le 22 août 2025 pour réparer un bouton de …" at bounding box center [306, 160] width 185 height 276
click at [303, 116] on wm-front-card-body "La demande de réparation a été créée le 22 août 2025 pour réparer un bouton de …" at bounding box center [306, 160] width 185 height 276
drag, startPoint x: 257, startPoint y: 113, endPoint x: 249, endPoint y: 112, distance: 8.4
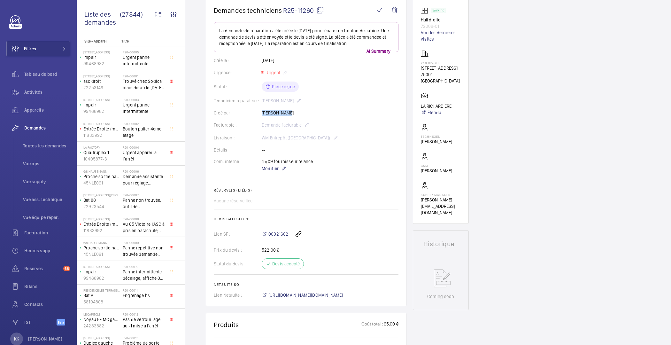
click at [249, 112] on div "Créé par : Karim Kaced" at bounding box center [306, 113] width 185 height 6
click at [345, 114] on div "Créé par : Karim Kaced" at bounding box center [306, 113] width 185 height 6
drag, startPoint x: 258, startPoint y: 111, endPoint x: 286, endPoint y: 112, distance: 27.8
click at [286, 112] on div "Créé par : Karim Kaced" at bounding box center [306, 113] width 185 height 6
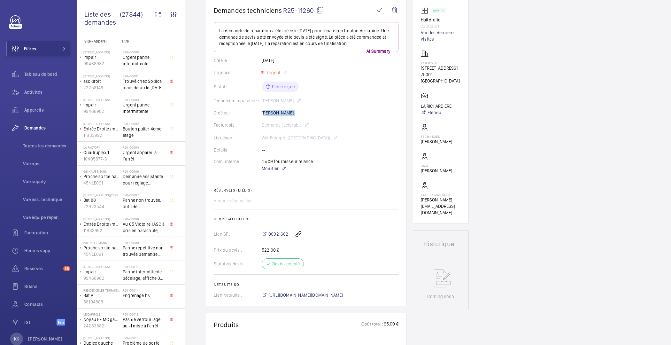
drag, startPoint x: 285, startPoint y: 112, endPoint x: 265, endPoint y: 115, distance: 21.0
click at [265, 115] on div "Créé par : Karim Kaced" at bounding box center [306, 113] width 185 height 6
click at [265, 114] on div "Créé par : Karim Kaced" at bounding box center [306, 113] width 185 height 6
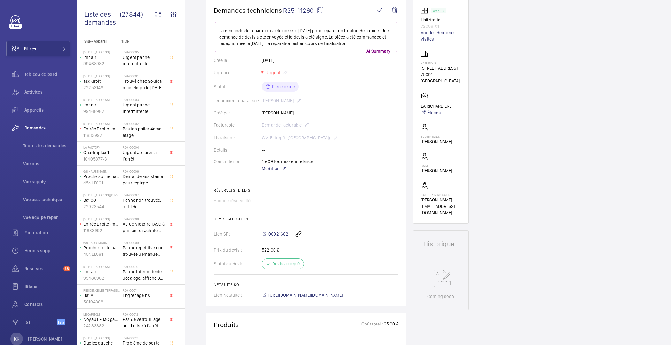
click at [277, 113] on div "Créé par : Karim Kaced" at bounding box center [306, 113] width 185 height 6
drag, startPoint x: 286, startPoint y: 113, endPoint x: 249, endPoint y: 111, distance: 36.5
click at [249, 111] on div "Créé par : Karim Kaced" at bounding box center [306, 113] width 185 height 6
click at [513, 172] on div "Demandes techniciens R25-11260 La demande de réparation a été créée le 22 août …" at bounding box center [427, 341] width 485 height 687
drag, startPoint x: 423, startPoint y: 139, endPoint x: 483, endPoint y: 140, distance: 59.7
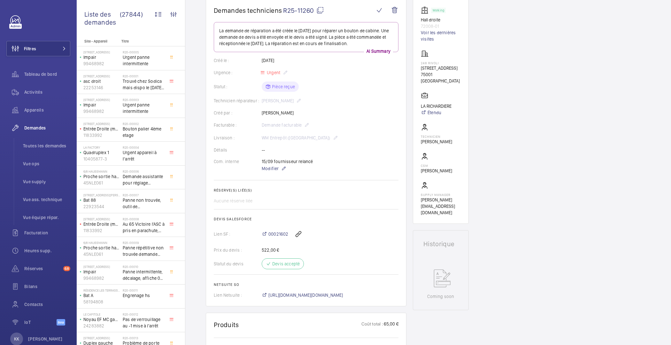
click at [483, 140] on div "Demandes techniciens R25-11260 La demande de réparation a été créée le 22 août …" at bounding box center [427, 341] width 485 height 687
drag, startPoint x: 440, startPoint y: 145, endPoint x: 413, endPoint y: 141, distance: 28.0
click at [413, 141] on div "Demandes techniciens R25-11260 La demande de réparation a été créée le 22 août …" at bounding box center [427, 341] width 485 height 687
click at [413, 141] on wm-front-card "Working Hall droite 72008-01 Voir les dernières visites 248 Rivoli 248 Rue de R…" at bounding box center [441, 110] width 56 height 225
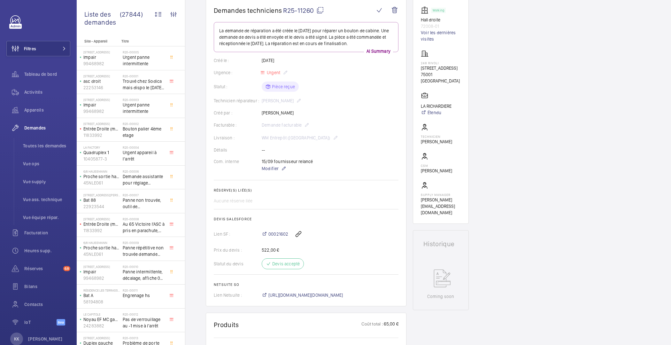
drag, startPoint x: 420, startPoint y: 141, endPoint x: 459, endPoint y: 140, distance: 39.3
click at [459, 140] on wm-front-card "Working Hall droite 72008-01 Voir les dernières visites 248 Rivoli 248 Rue de R…" at bounding box center [441, 110] width 56 height 225
click at [449, 167] on p "Zohra Hamdani" at bounding box center [436, 170] width 31 height 6
drag, startPoint x: 450, startPoint y: 171, endPoint x: 414, endPoint y: 170, distance: 35.1
click at [414, 170] on wm-front-card "Working Hall droite 72008-01 Voir les dernières visites 248 Rivoli 248 Rue de R…" at bounding box center [441, 110] width 56 height 225
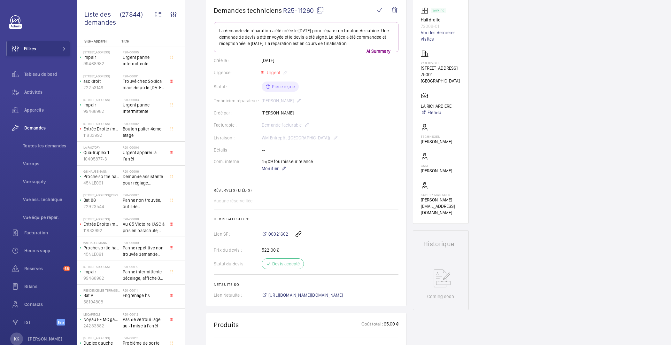
click at [430, 168] on p "Zohra Hamdani" at bounding box center [436, 170] width 31 height 6
click at [445, 170] on p "Zohra Hamdani" at bounding box center [436, 170] width 31 height 6
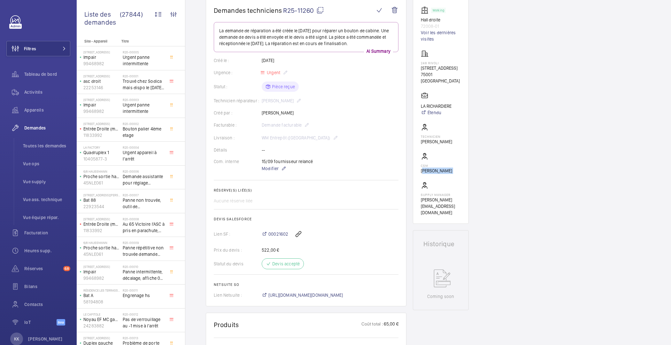
click at [445, 170] on p "Zohra Hamdani" at bounding box center [436, 170] width 31 height 6
click at [515, 166] on div "Demandes techniciens R25-11260 La demande de réparation a été créée le 22 août …" at bounding box center [427, 341] width 485 height 687
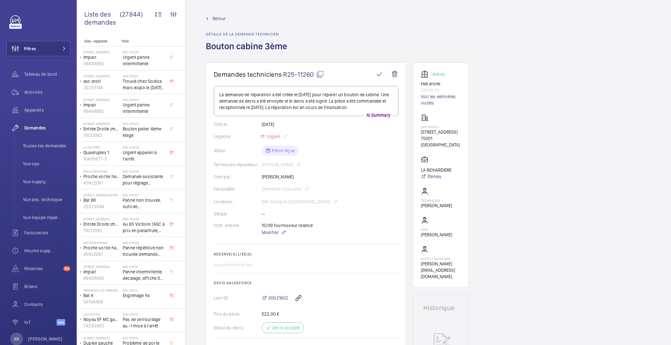
scroll to position [404, 0]
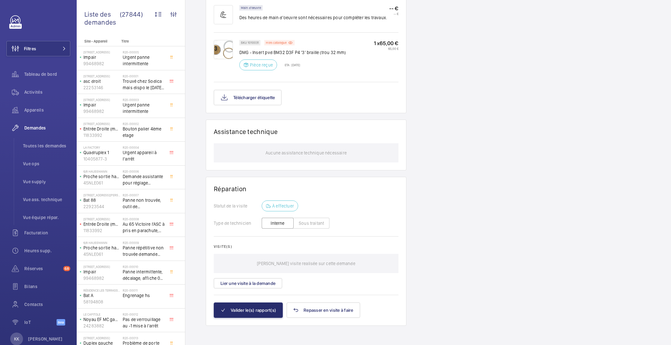
drag, startPoint x: 305, startPoint y: 66, endPoint x: 287, endPoint y: 65, distance: 18.5
click at [287, 65] on div "Pièce reçue ETA : 4 sept. 2025" at bounding box center [269, 64] width 61 height 11
click at [286, 65] on p "ETA : 4 sept. 2025" at bounding box center [290, 65] width 19 height 4
click at [293, 64] on p "ETA : 4 sept. 2025" at bounding box center [290, 65] width 19 height 4
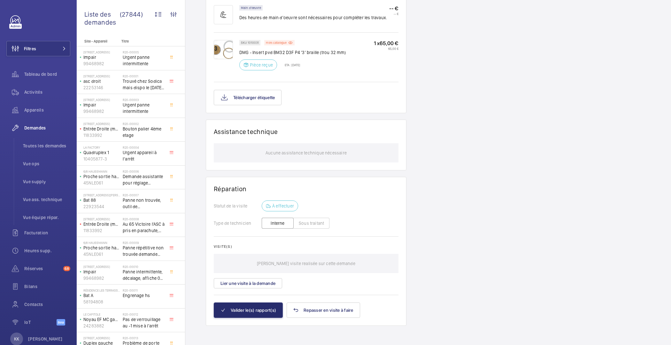
click at [298, 63] on p "ETA : 4 sept. 2025" at bounding box center [290, 65] width 19 height 4
click at [334, 68] on div "SKU 1010031 Hors catalogue DMG - Insert pvd BM32 D3F P4 '3' braille (trou 32 mm…" at bounding box center [292, 57] width 107 height 34
drag, startPoint x: 295, startPoint y: 64, endPoint x: 281, endPoint y: 64, distance: 14.4
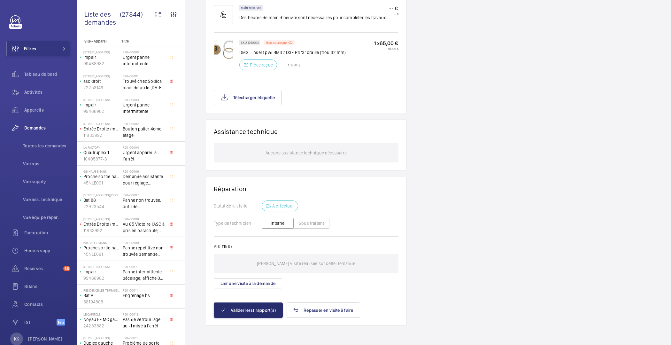
click at [281, 64] on div "SKU 1010031 Hors catalogue DMG - Insert pvd BM32 D3F P4 '3' braille (trou 32 mm…" at bounding box center [292, 57] width 107 height 34
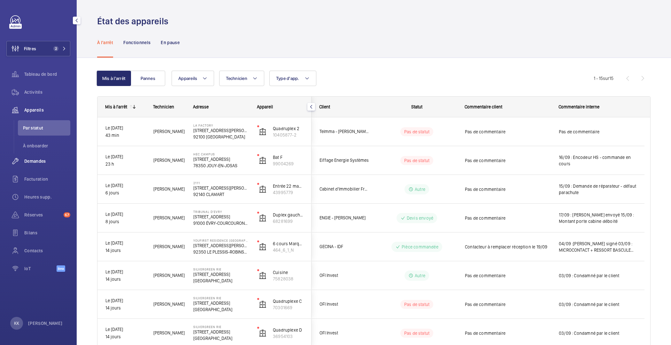
click at [36, 162] on span "Demandes" at bounding box center [47, 161] width 46 height 6
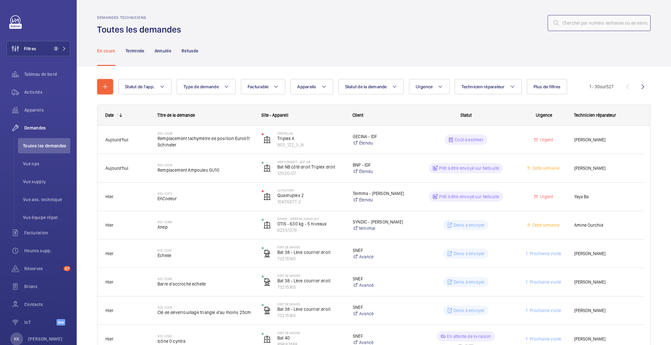
click at [618, 20] on input "text" at bounding box center [598, 23] width 103 height 16
paste input "10749"
type input "10749"
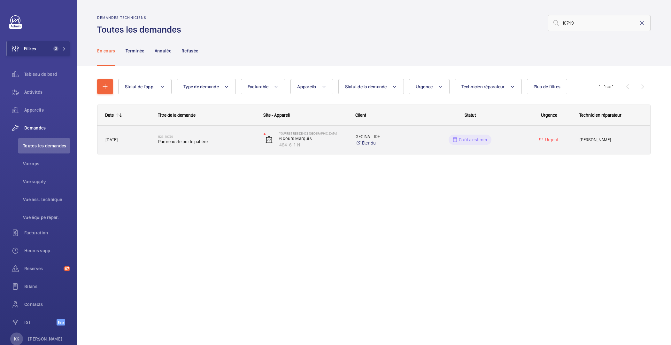
click at [189, 147] on div "R25-10749 Panneau de porte palière" at bounding box center [206, 139] width 97 height 19
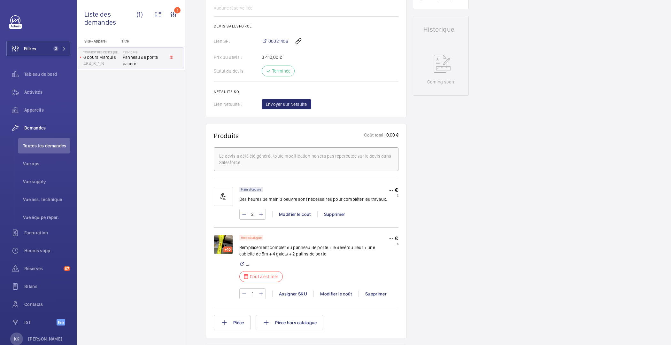
scroll to position [244, 0]
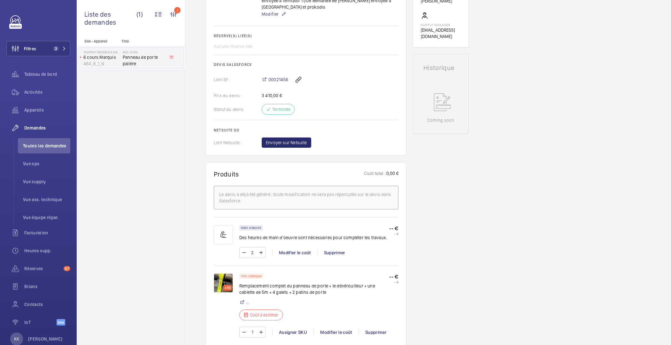
click at [283, 104] on div "Statut du devis Terminée" at bounding box center [306, 109] width 185 height 11
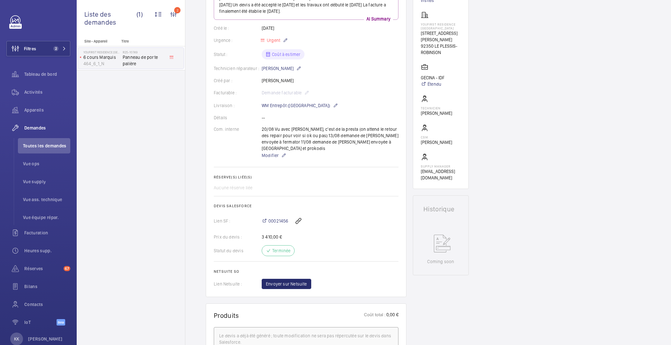
scroll to position [0, 0]
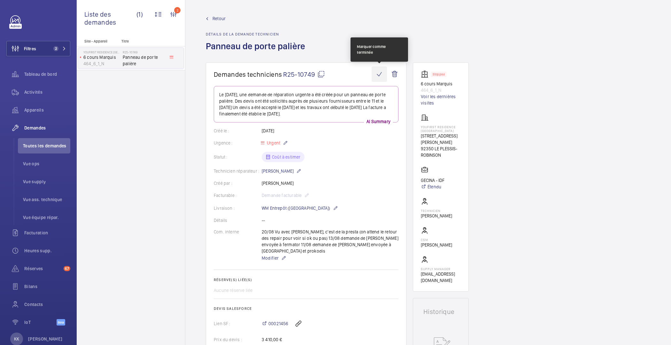
click at [378, 74] on wm-front-icon-button at bounding box center [378, 73] width 15 height 15
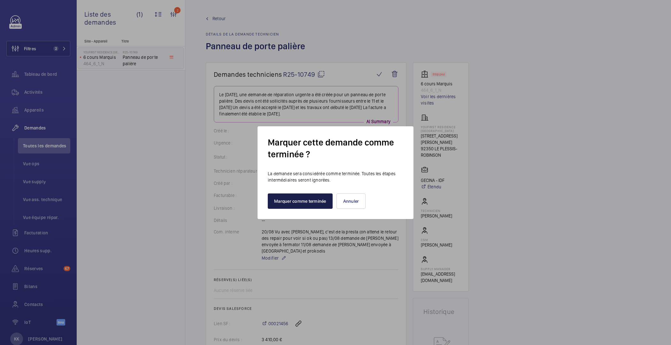
click at [290, 201] on button "Marquer comme terminée" at bounding box center [300, 200] width 65 height 15
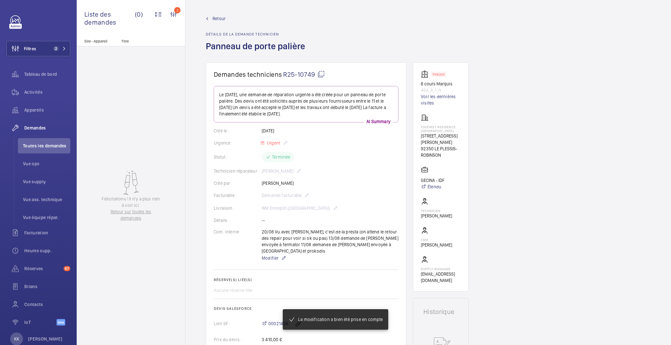
click at [216, 18] on span "Retour" at bounding box center [218, 18] width 13 height 6
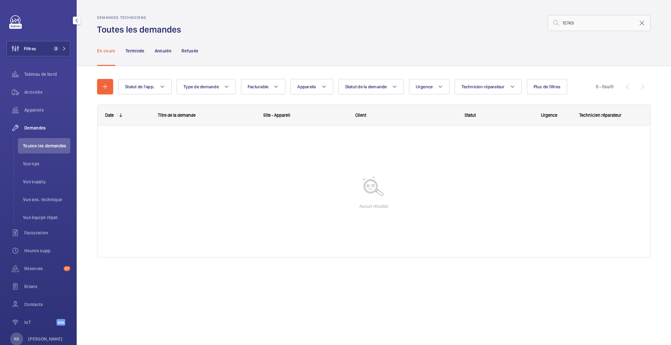
click at [33, 150] on li "Toutes les demandes" at bounding box center [44, 145] width 52 height 15
click at [53, 48] on span "2" at bounding box center [55, 48] width 5 height 5
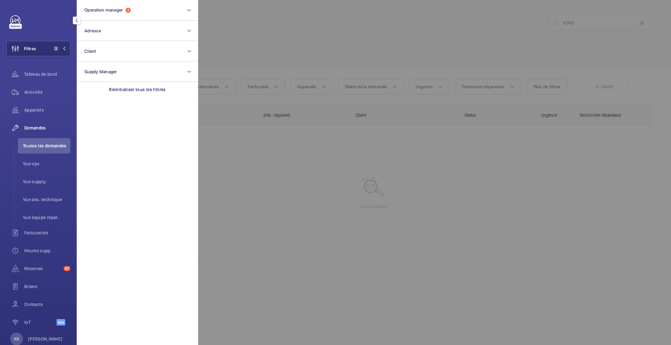
click at [283, 45] on div at bounding box center [533, 172] width 671 height 345
